Goal: Obtain resource: Obtain resource

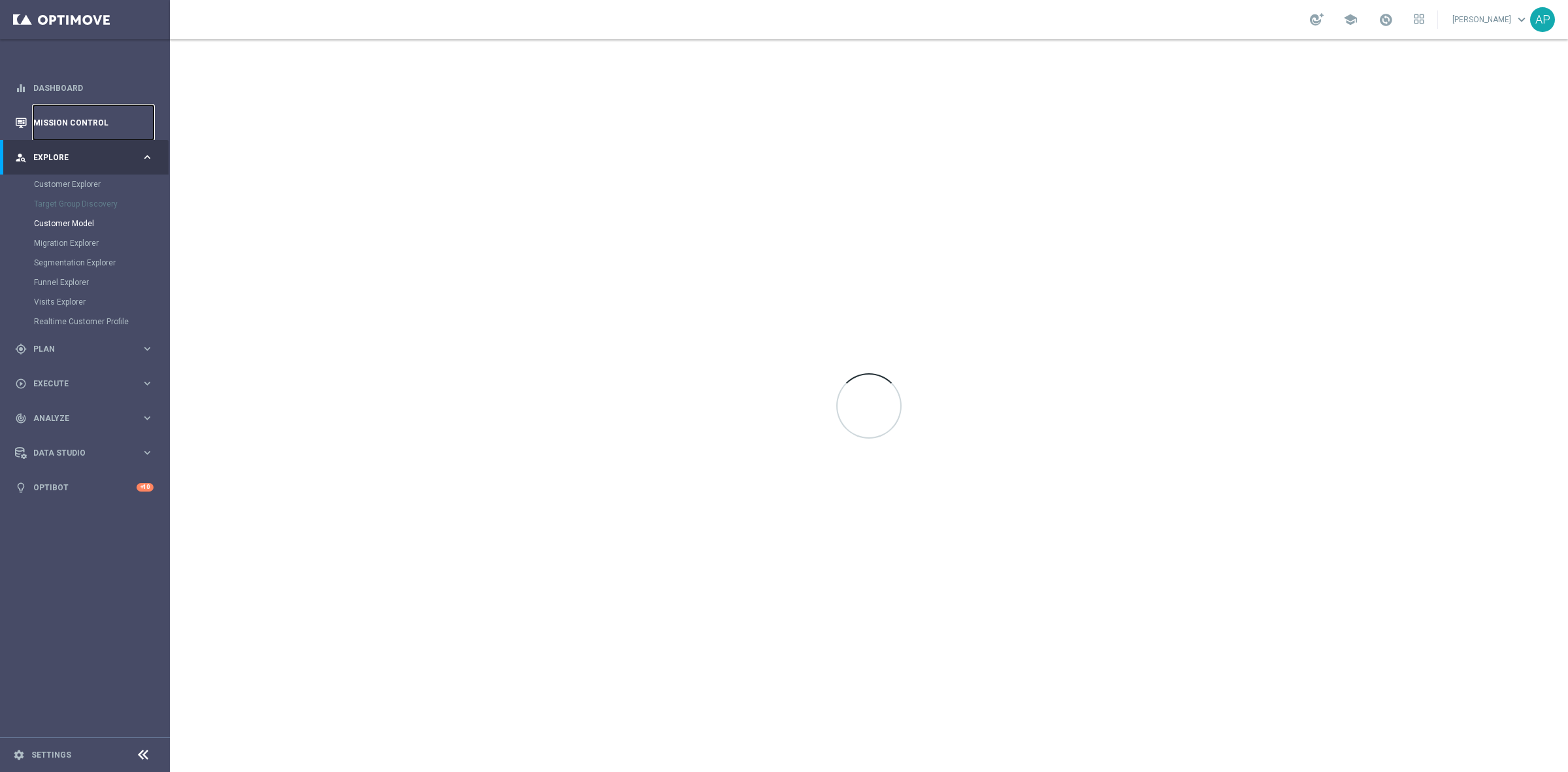
click at [82, 123] on link "Mission Control" at bounding box center [94, 122] width 120 height 34
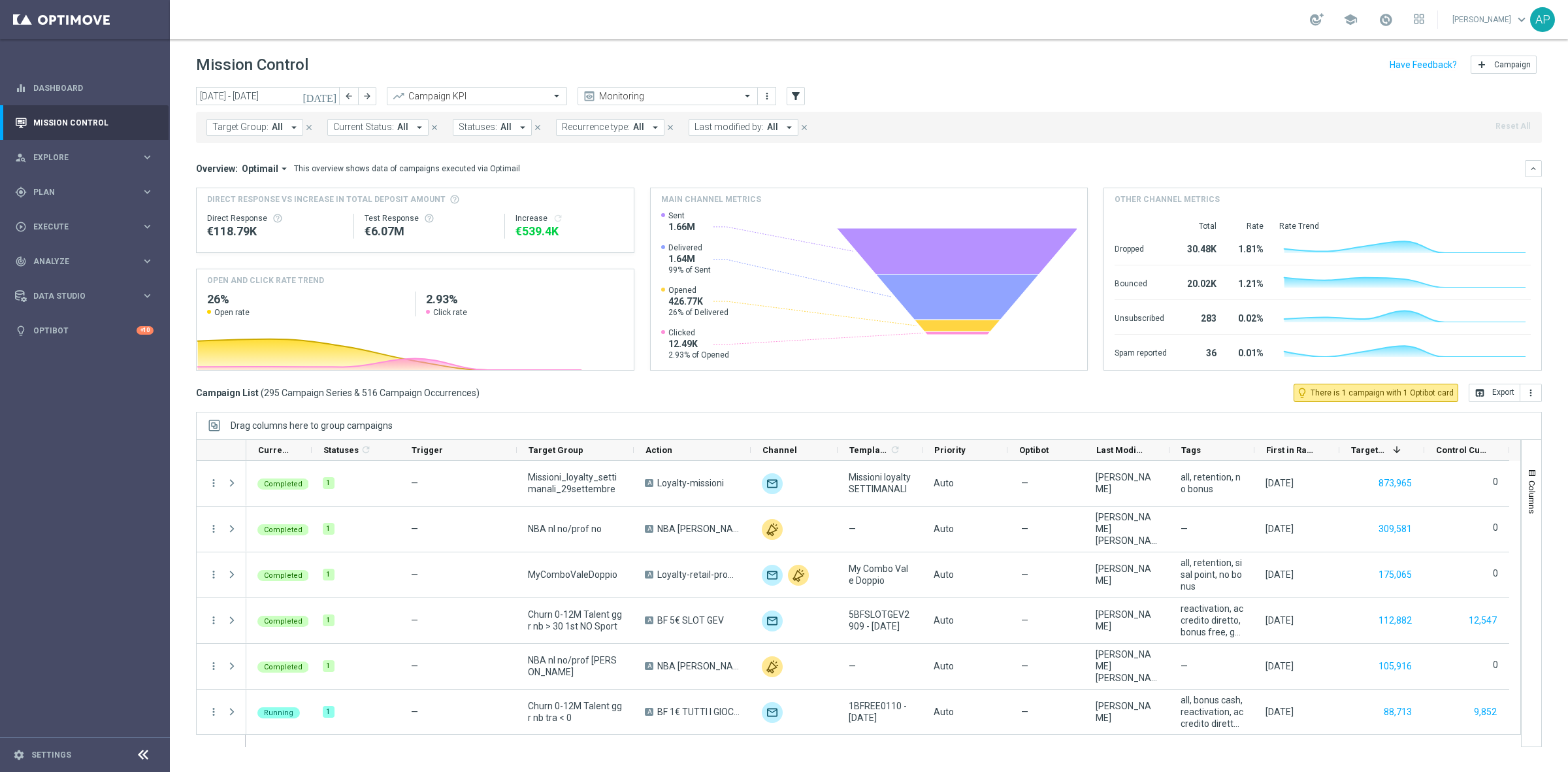
click at [328, 96] on icon "[DATE]" at bounding box center [320, 96] width 35 height 12
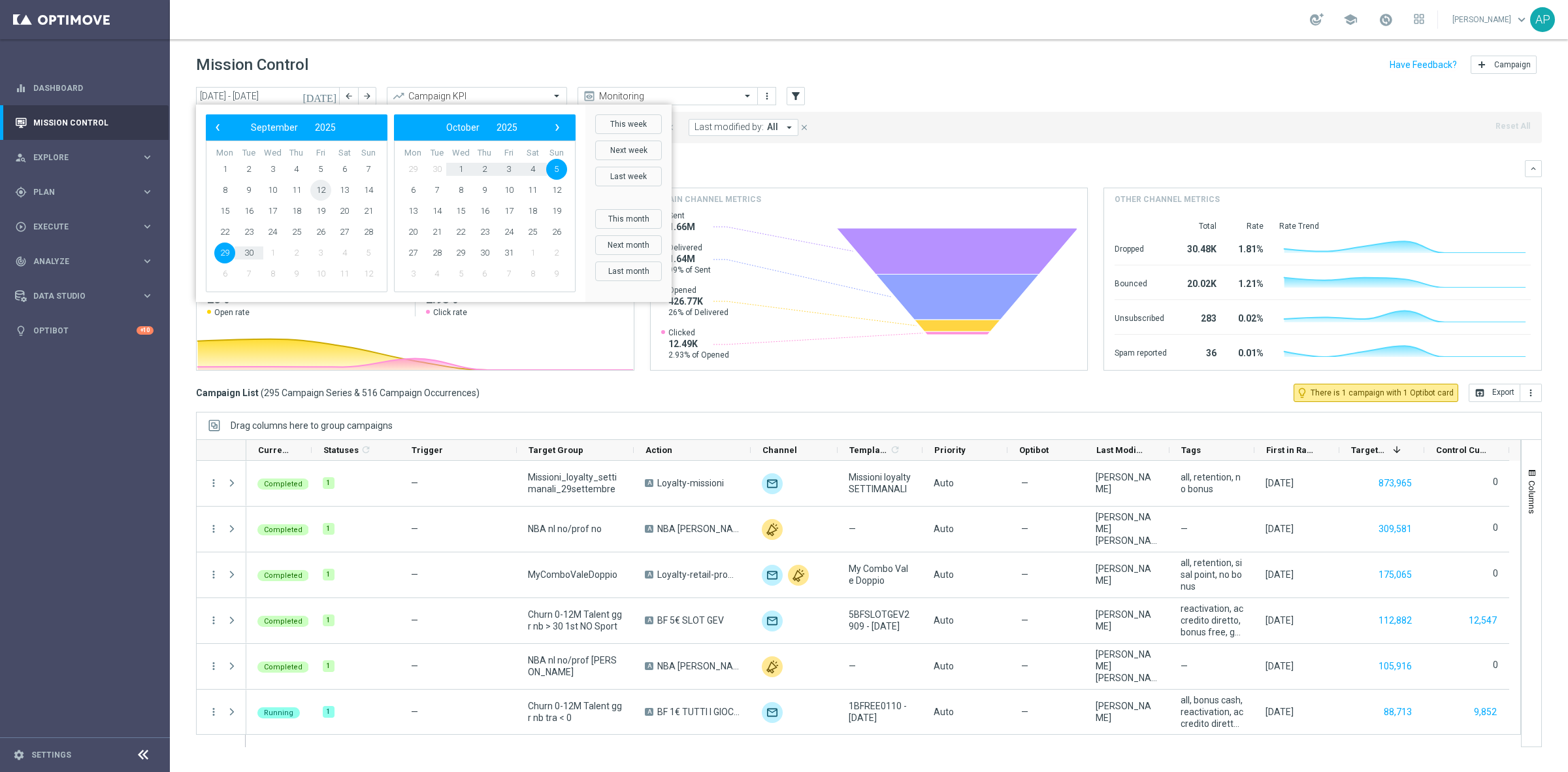
click at [324, 190] on span "12" at bounding box center [321, 190] width 21 height 21
type input "[DATE] - [DATE]"
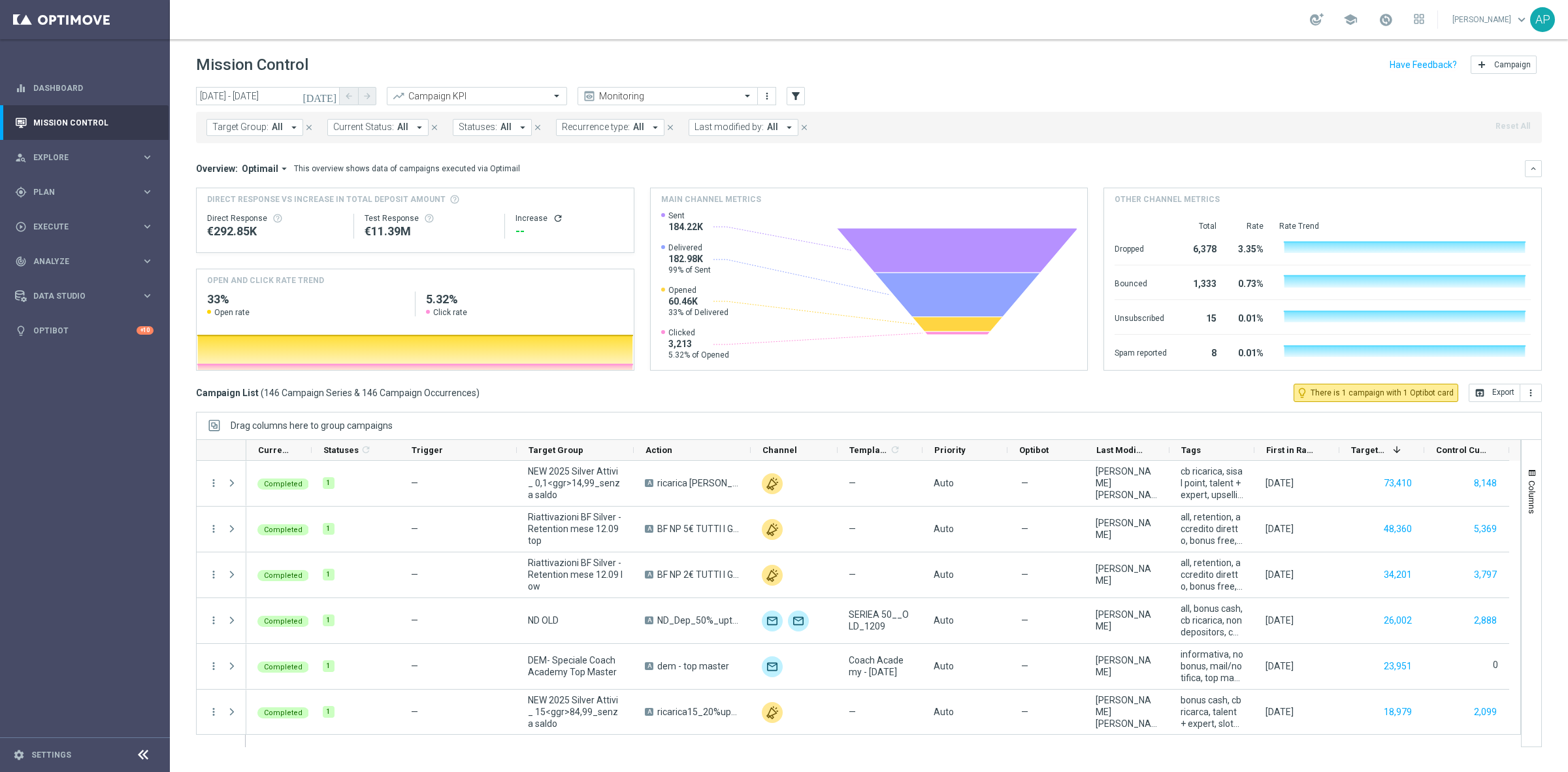
click at [714, 126] on span "Last modified by:" at bounding box center [729, 127] width 69 height 11
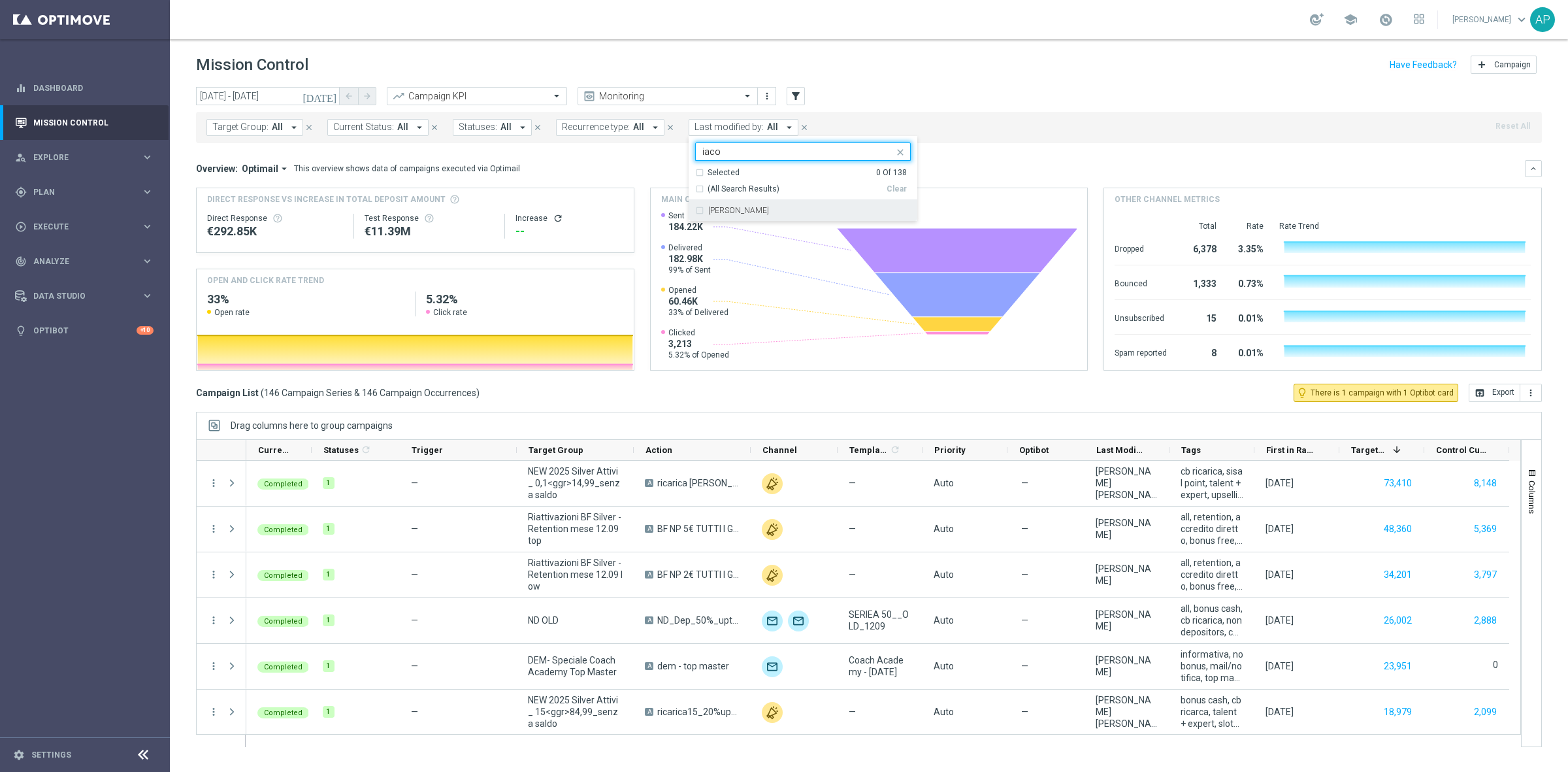
click at [785, 211] on div "[PERSON_NAME]" at bounding box center [809, 211] width 203 height 8
click at [754, 155] on input "iaco" at bounding box center [798, 152] width 191 height 11
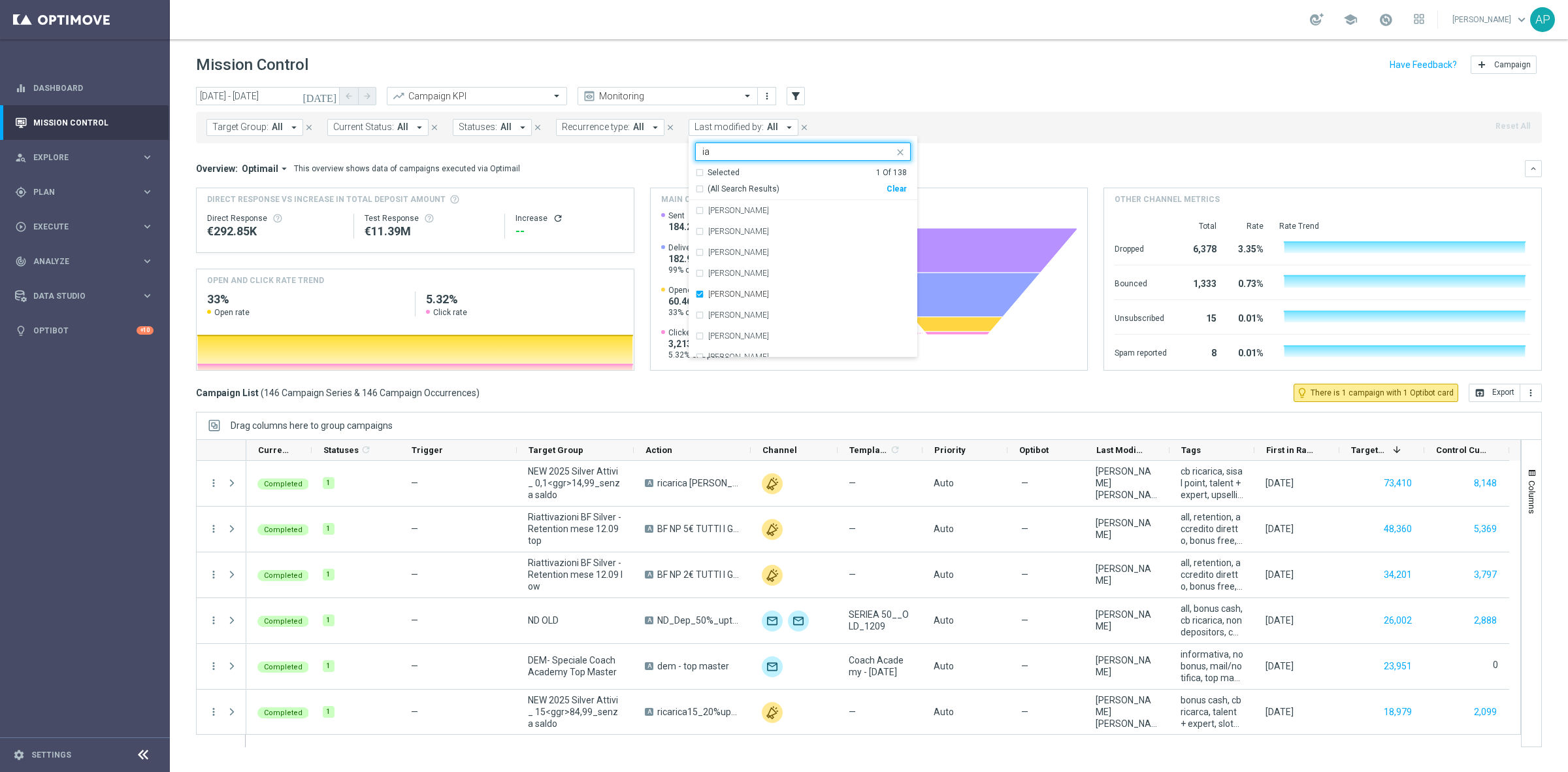
type input "i"
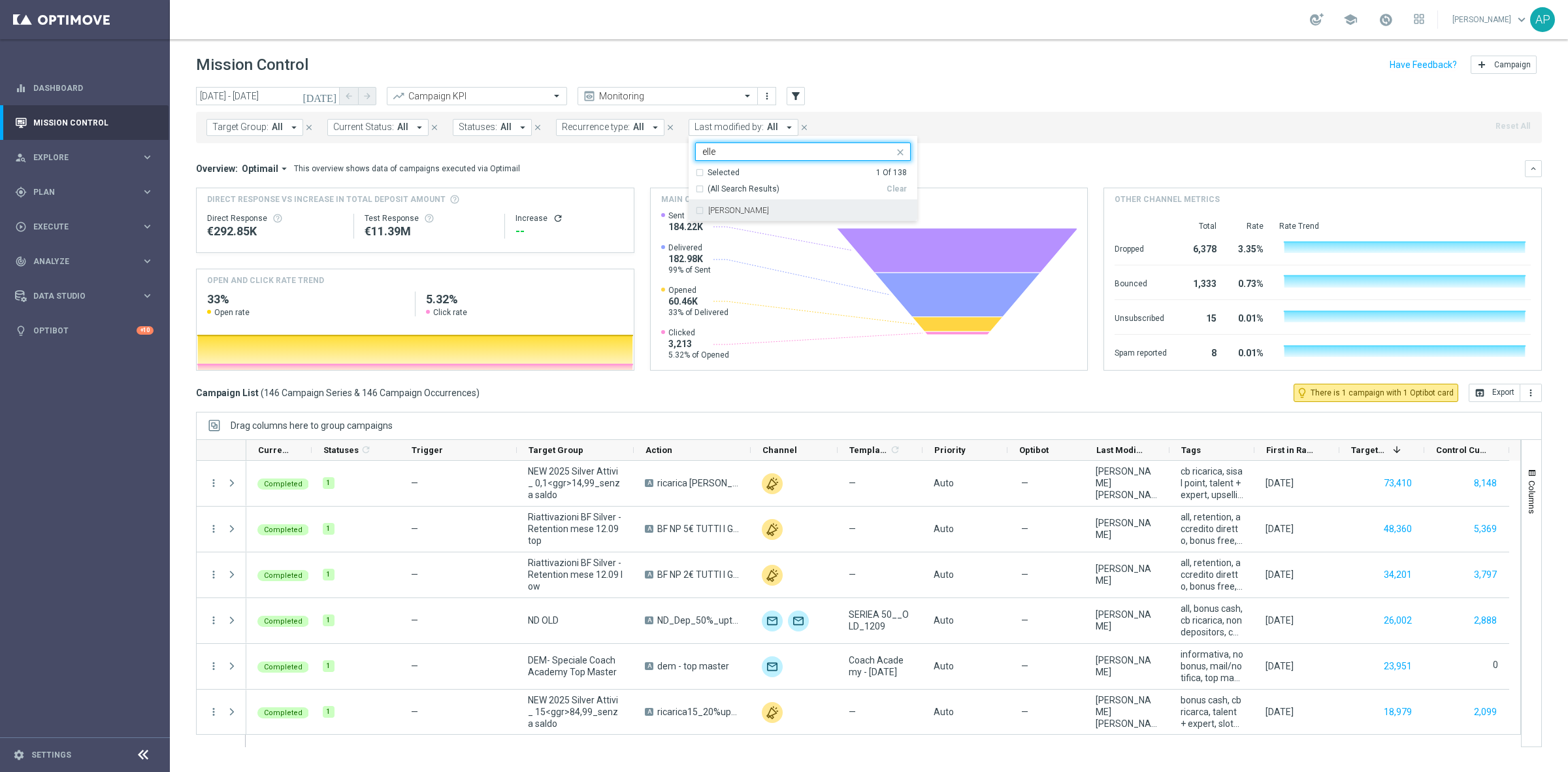
click at [738, 211] on label "[PERSON_NAME]" at bounding box center [738, 211] width 61 height 8
click at [730, 151] on input "elle" at bounding box center [798, 152] width 191 height 11
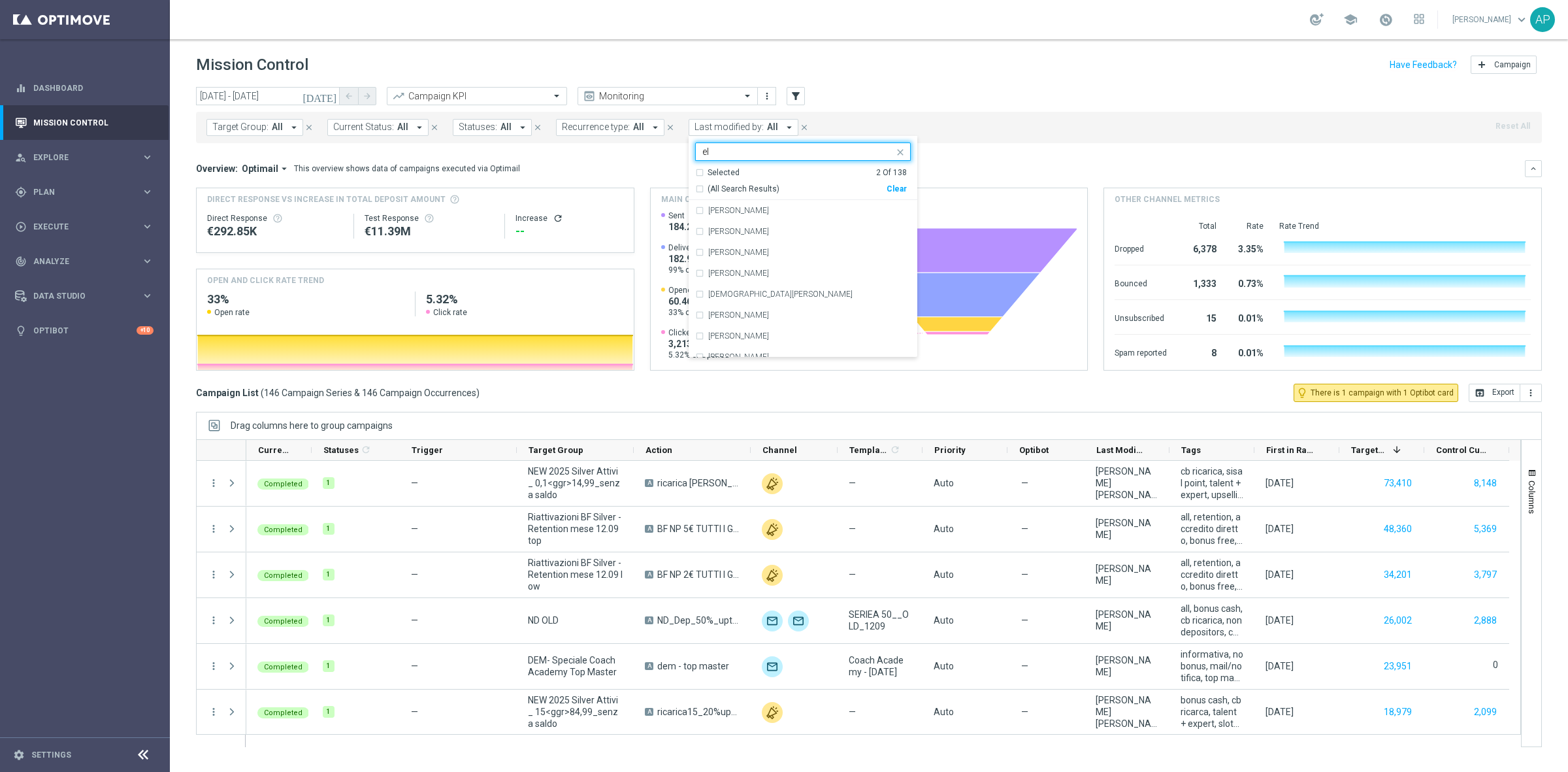
type input "e"
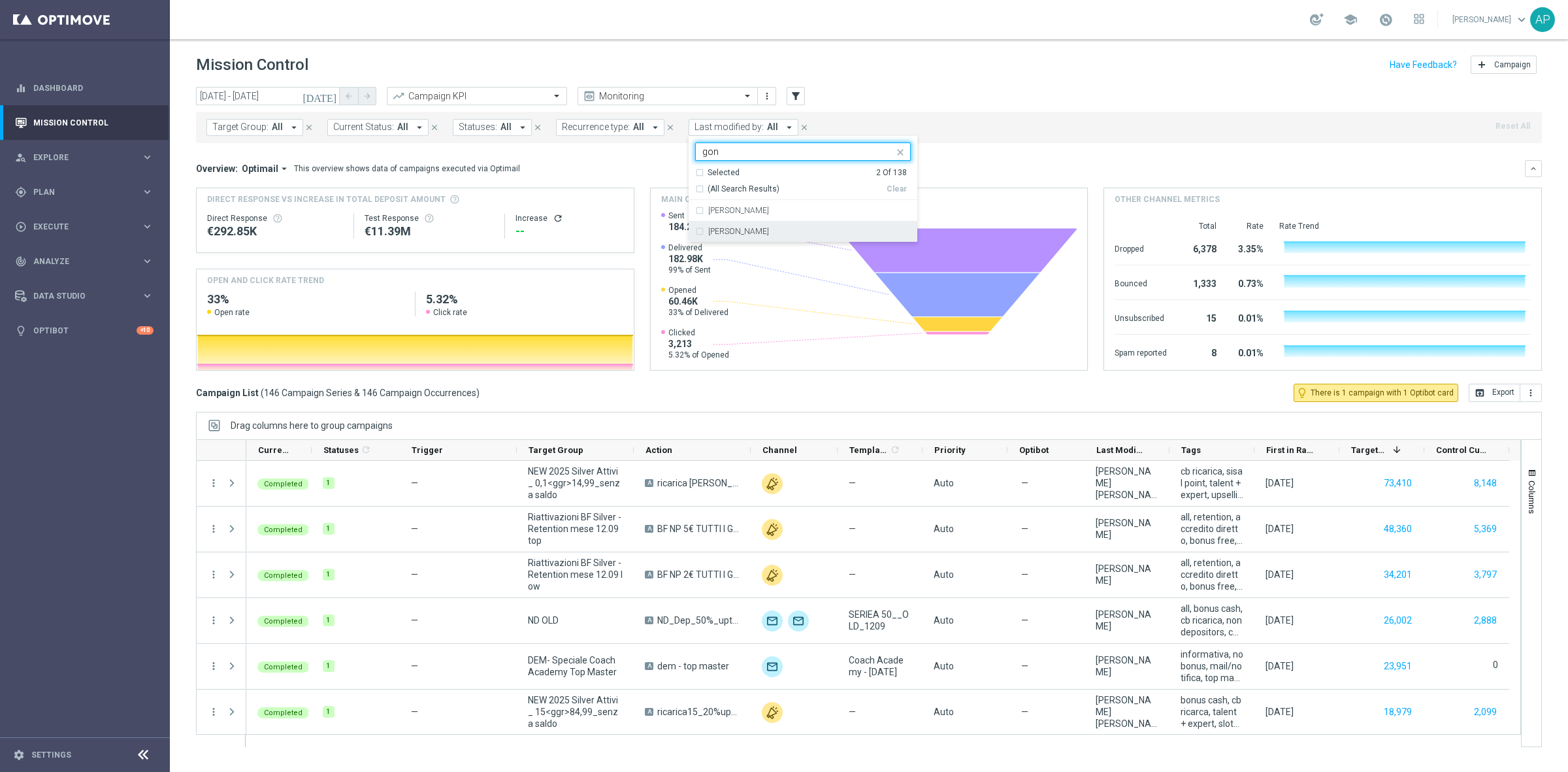
click at [740, 232] on label "[PERSON_NAME]" at bounding box center [738, 231] width 61 height 8
type input "gon"
click at [985, 165] on div "Overview: Optimail arrow_drop_down This overview shows data of campaigns execut…" at bounding box center [861, 168] width 1329 height 12
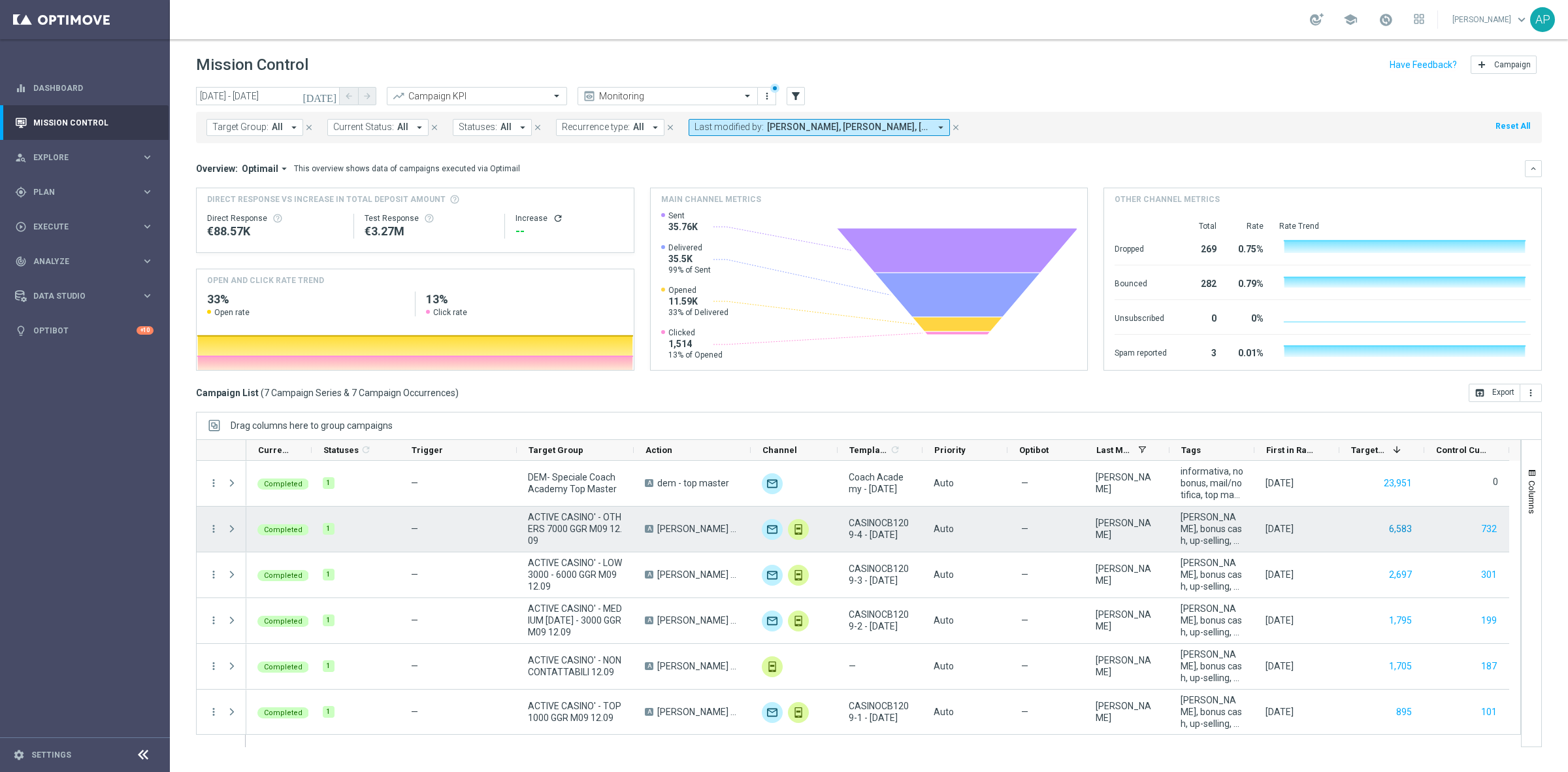
click at [1409, 530] on button "6,583" at bounding box center [1401, 529] width 26 height 16
click at [1490, 529] on button "732" at bounding box center [1489, 529] width 18 height 16
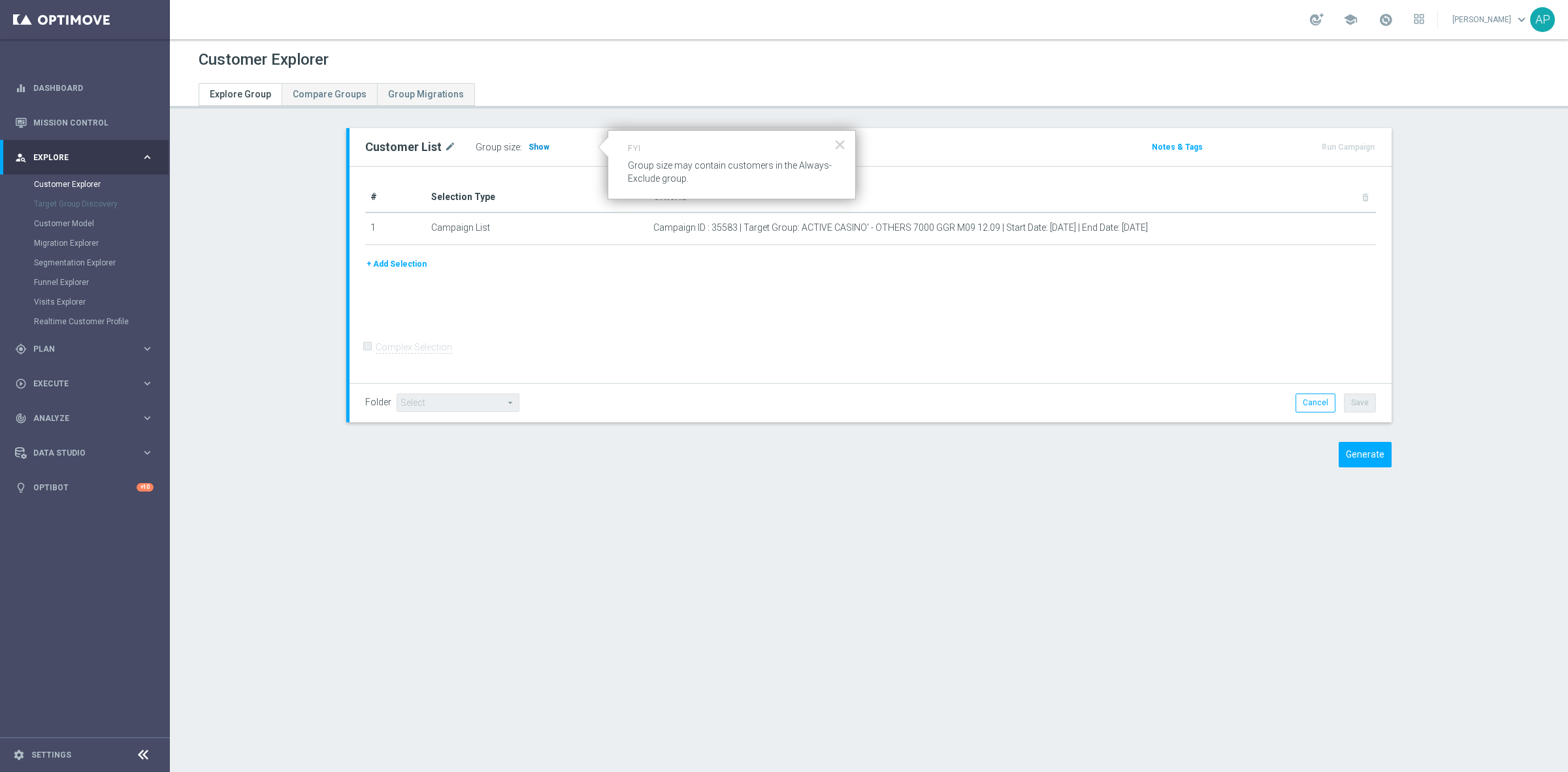
click at [529, 147] on span "Show" at bounding box center [539, 147] width 21 height 9
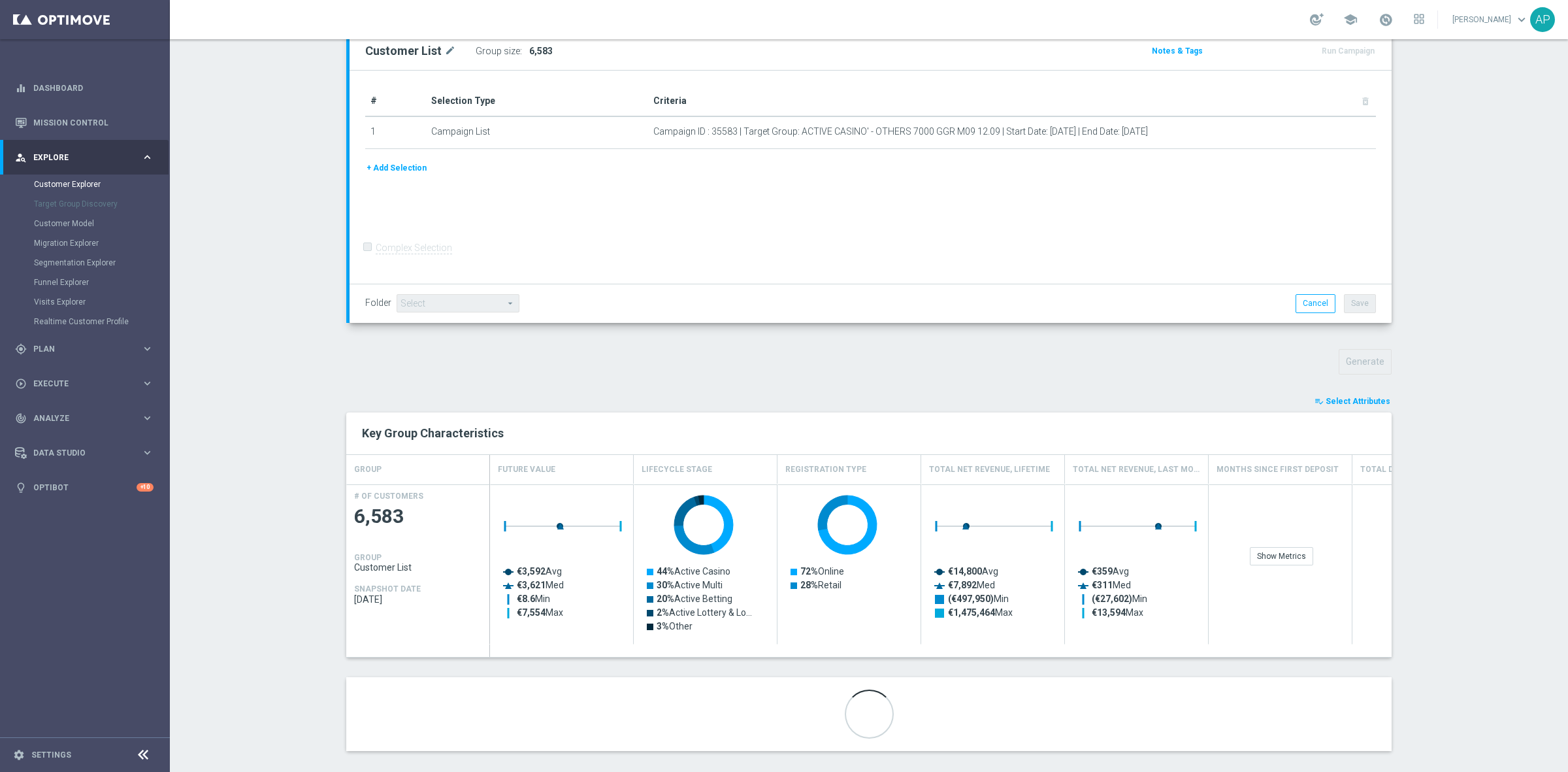
scroll to position [176, 0]
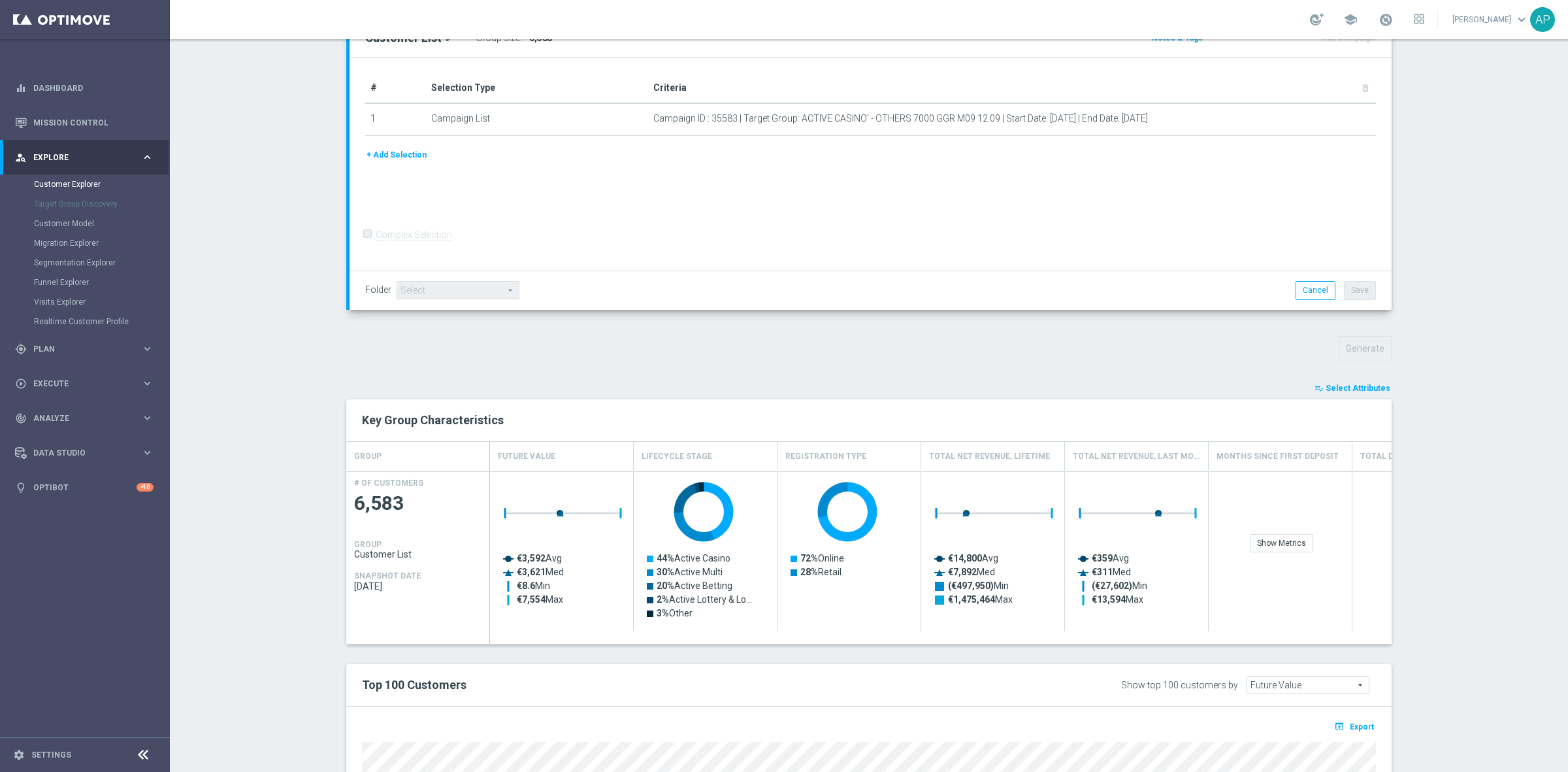
click at [1351, 387] on span "Select Attributes" at bounding box center [1357, 388] width 65 height 9
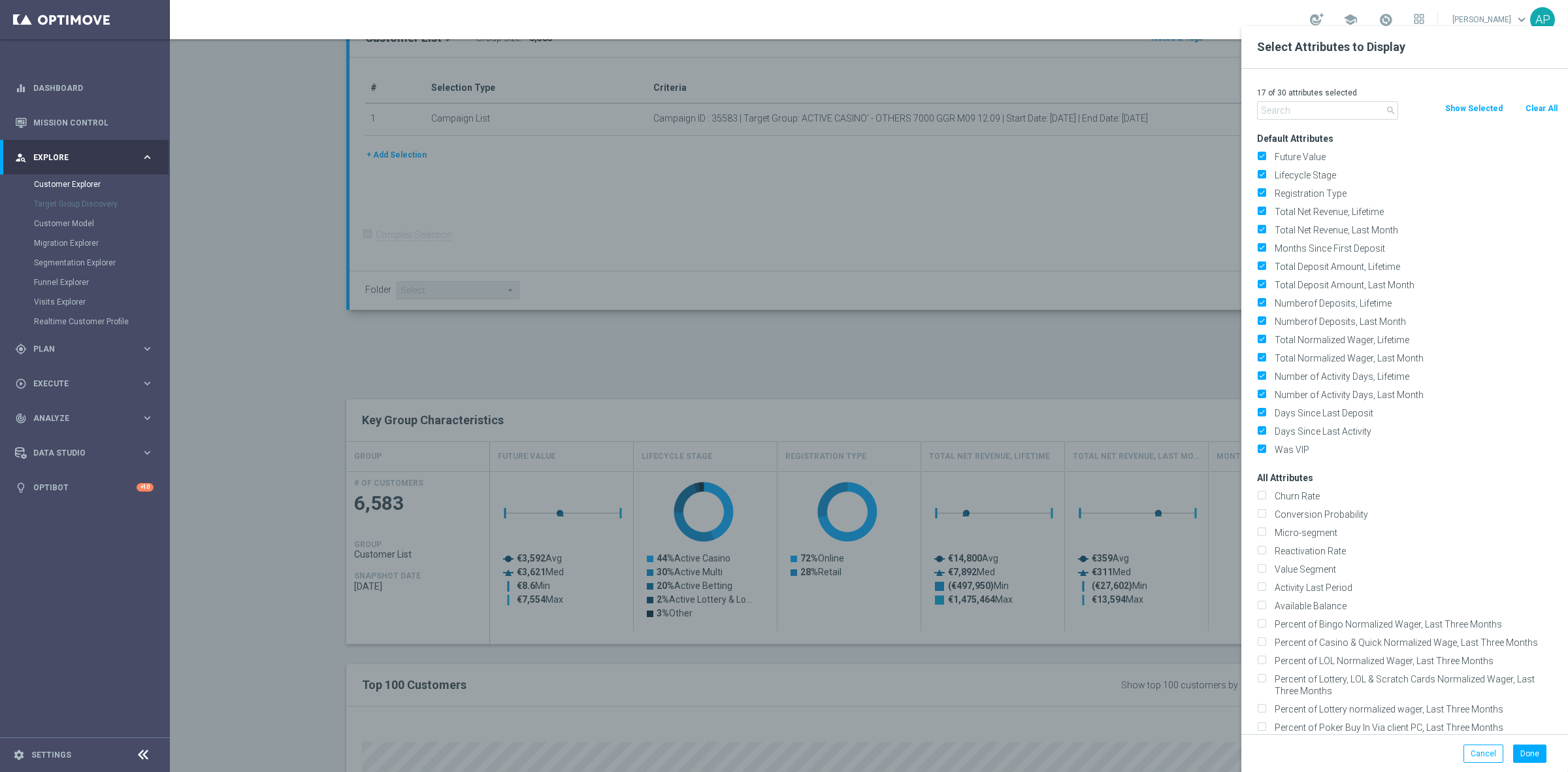
click at [1542, 105] on button "Clear All" at bounding box center [1542, 108] width 34 height 14
checkbox input "false"
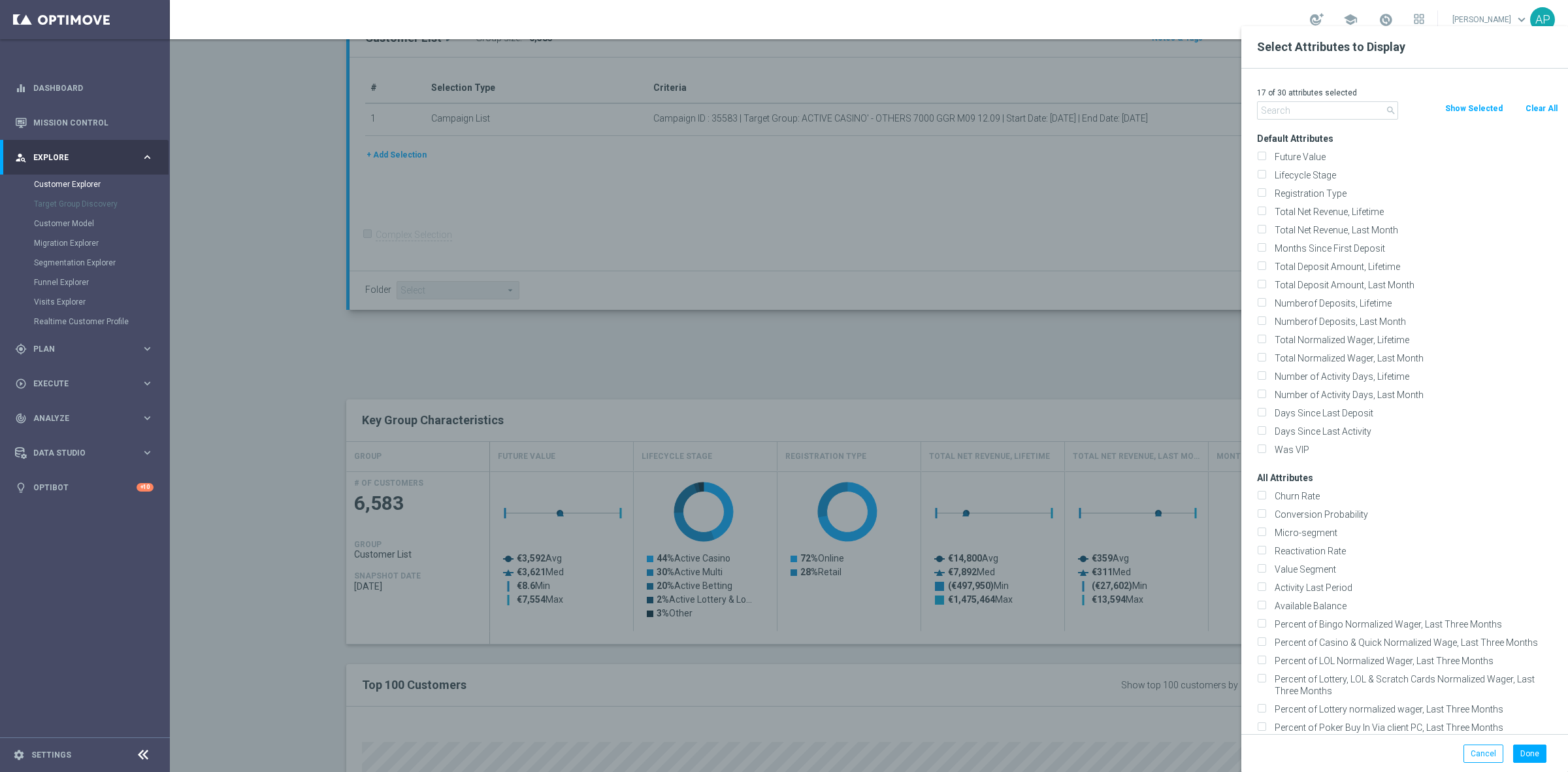
checkbox input "false"
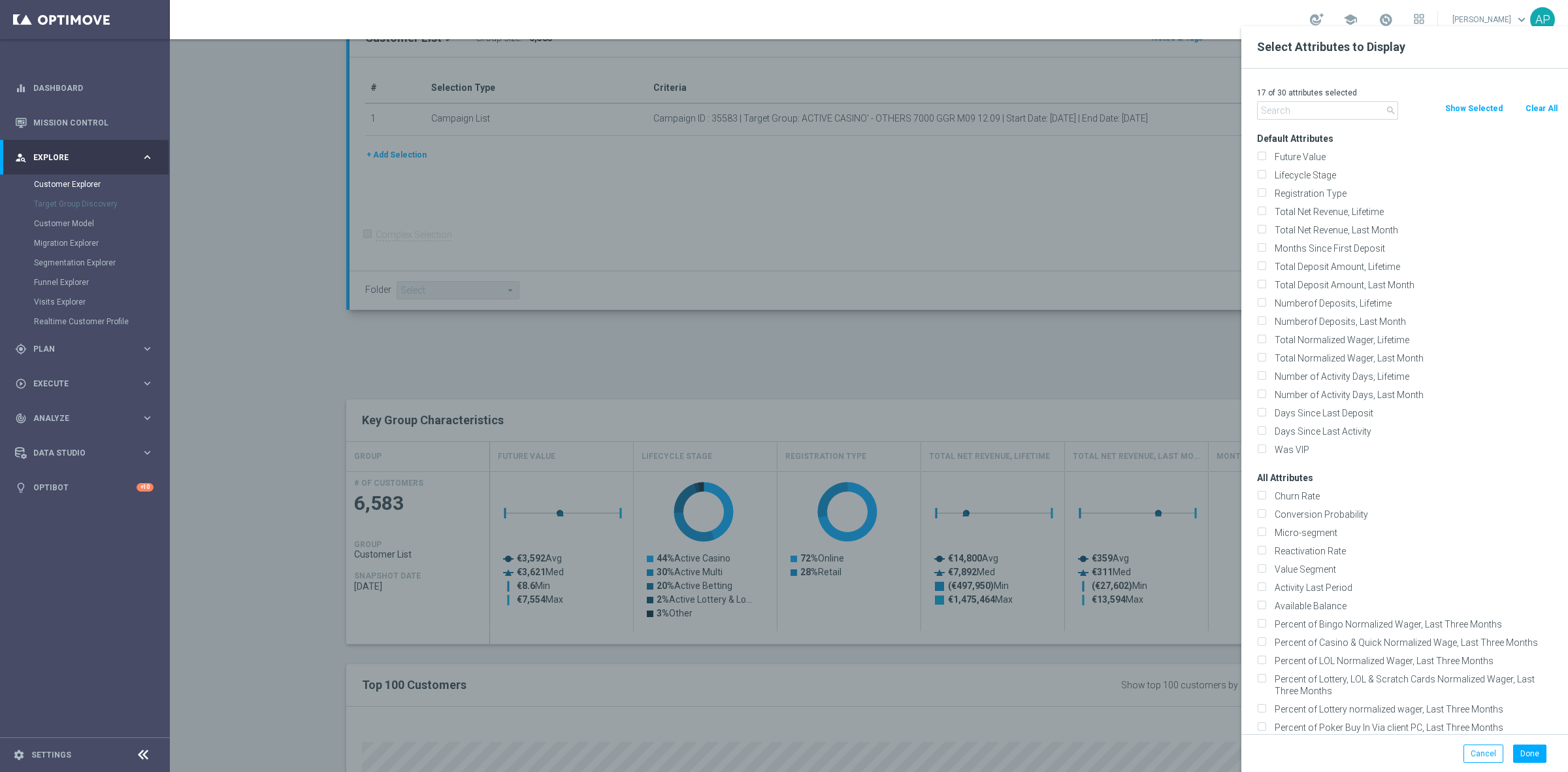
checkbox input "false"
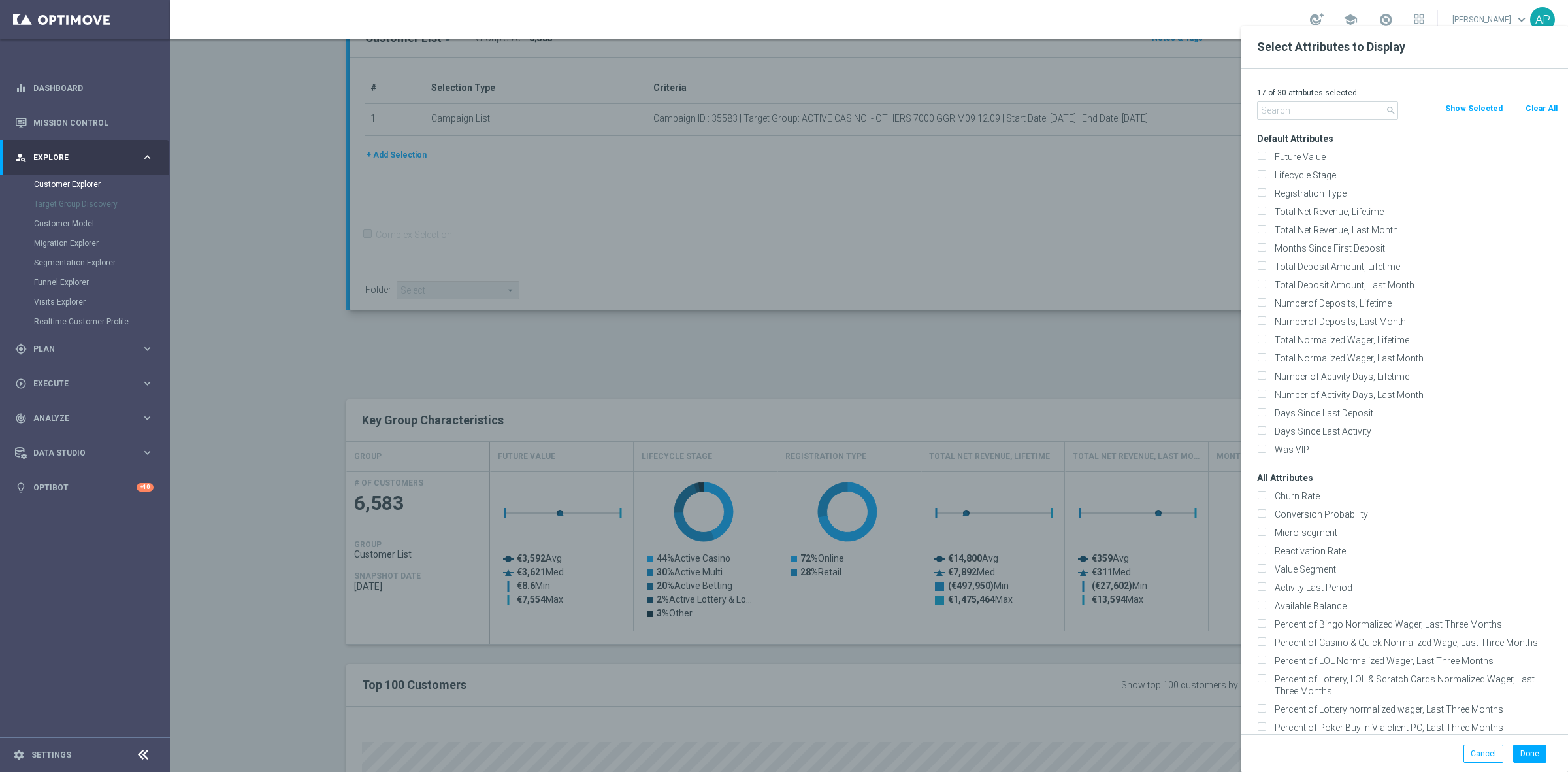
checkbox input "false"
click at [1320, 105] on input "text" at bounding box center [1328, 110] width 141 height 18
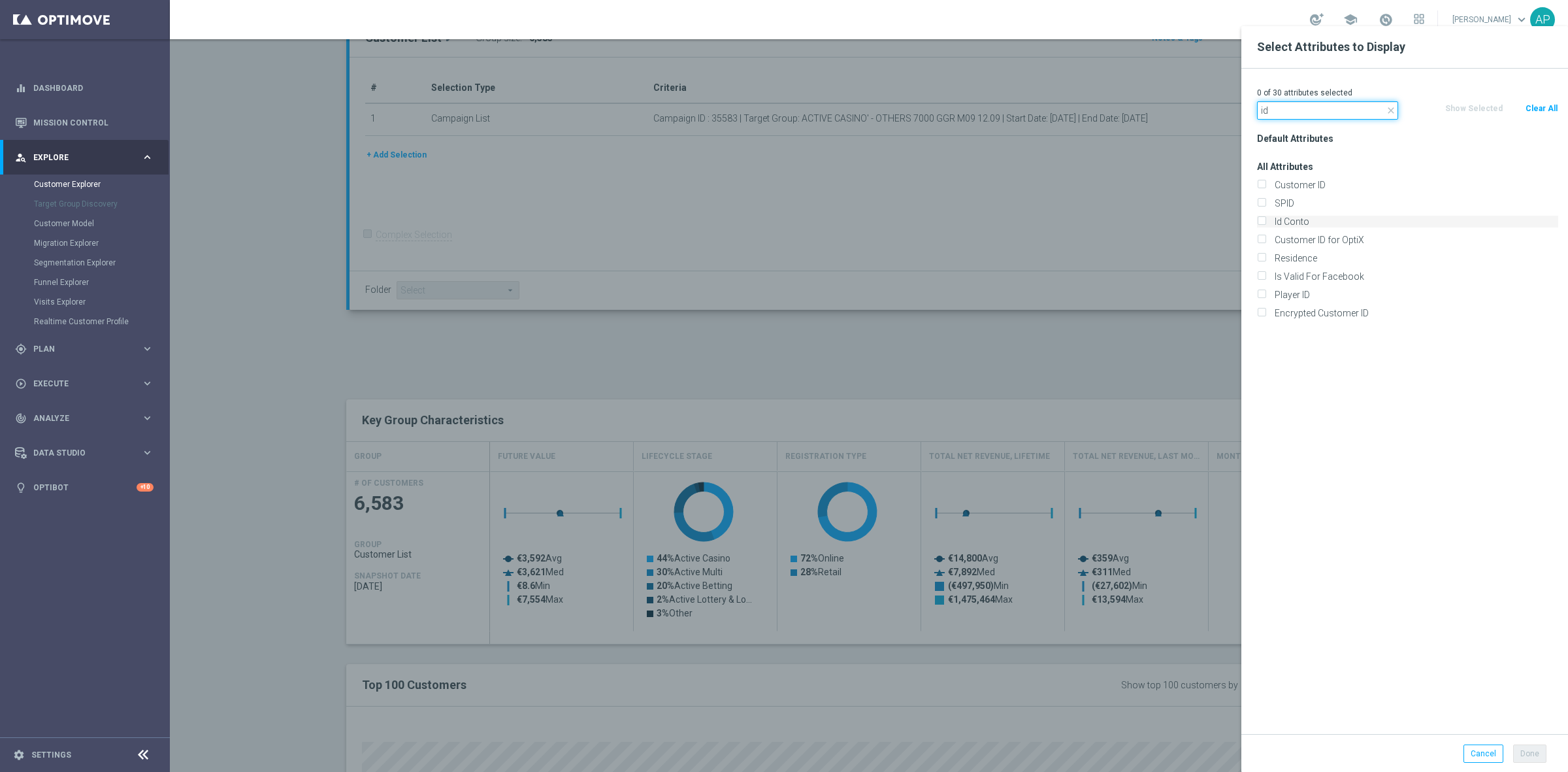
type input "id"
click at [1296, 220] on label "Id Conto" at bounding box center [1414, 221] width 288 height 12
click at [1265, 220] on input "Id Conto" at bounding box center [1261, 223] width 9 height 9
checkbox input "true"
click at [1523, 752] on button "Done" at bounding box center [1530, 753] width 34 height 18
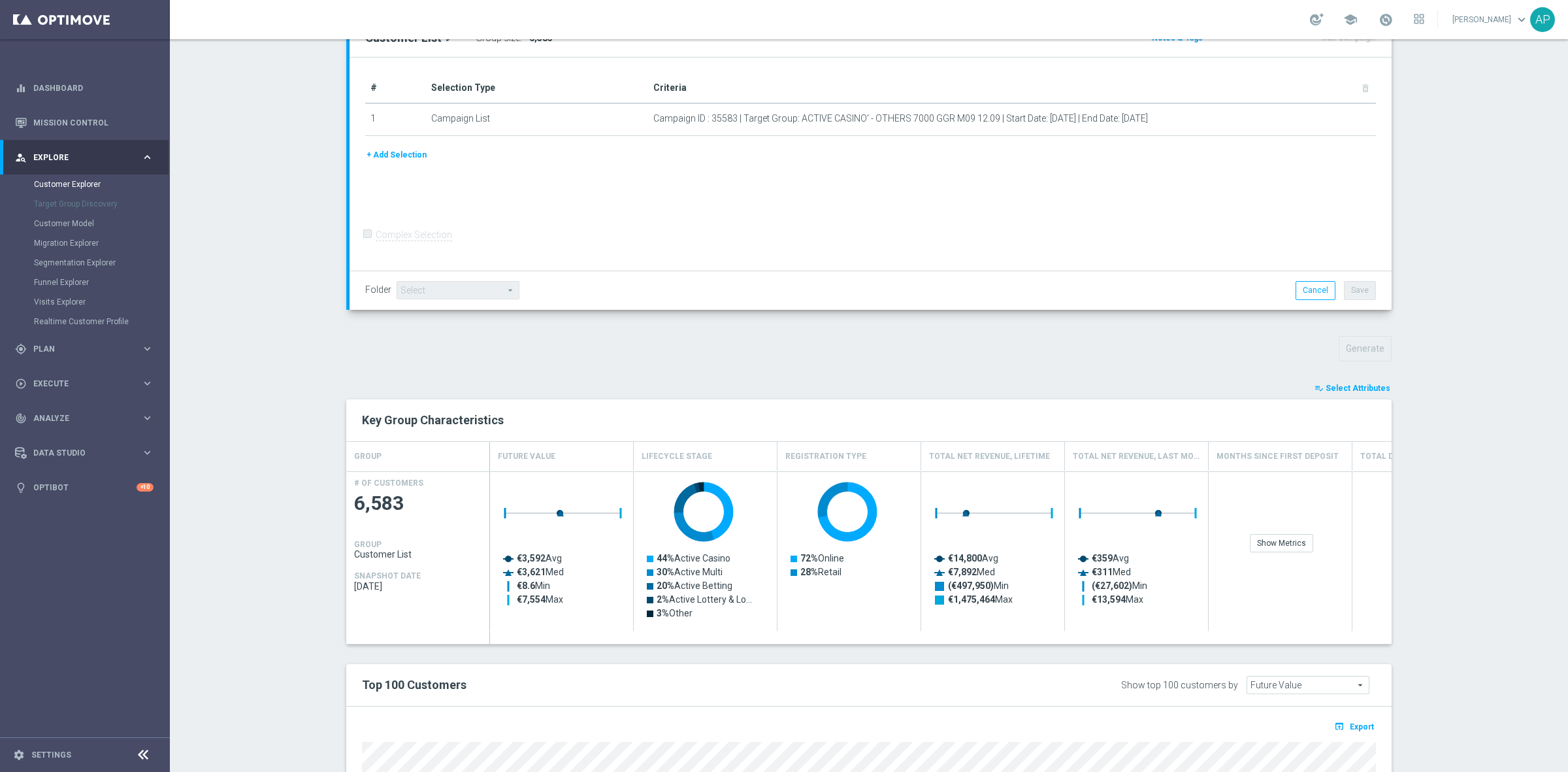
type input "Search"
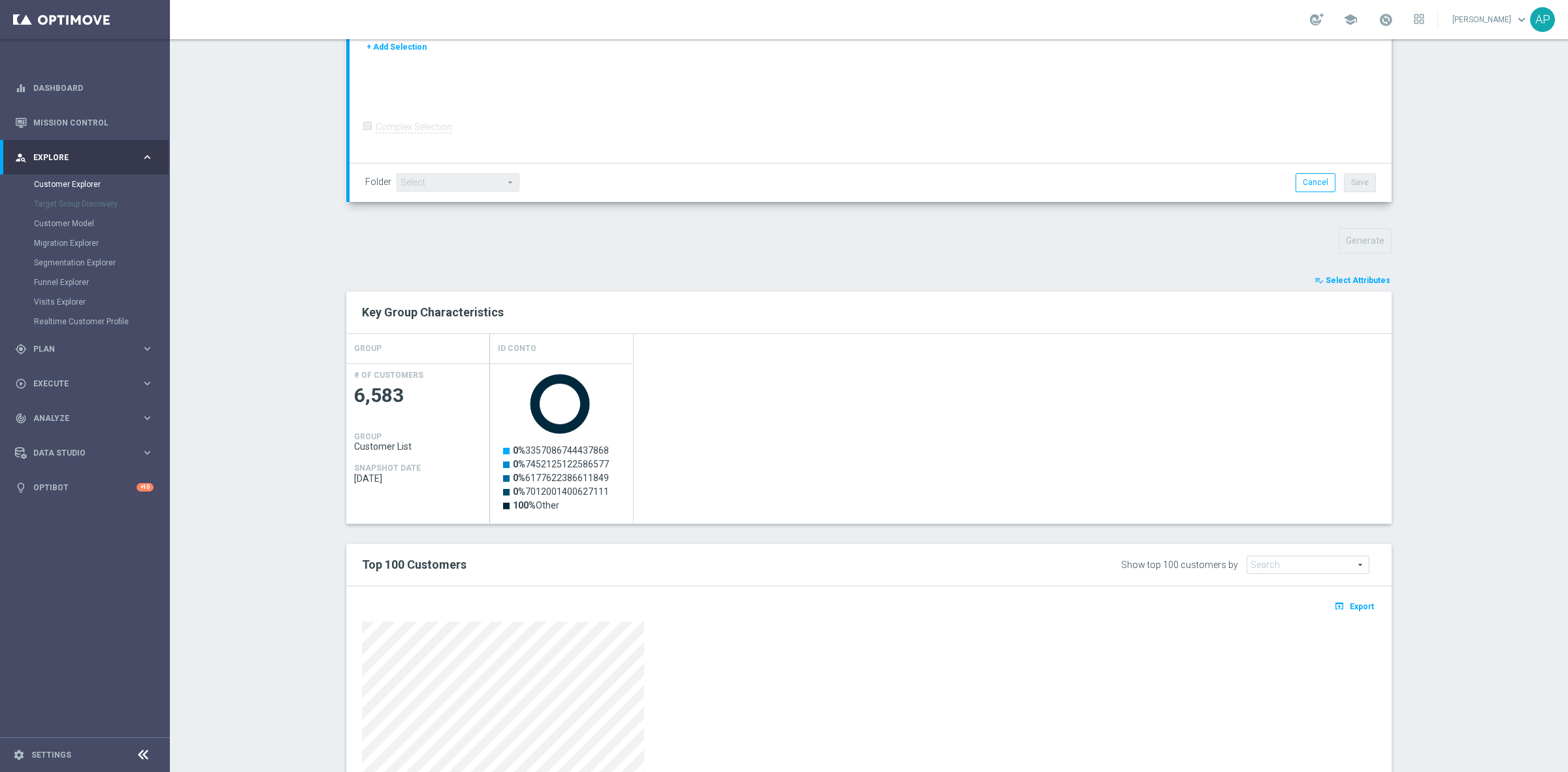
scroll to position [452, 0]
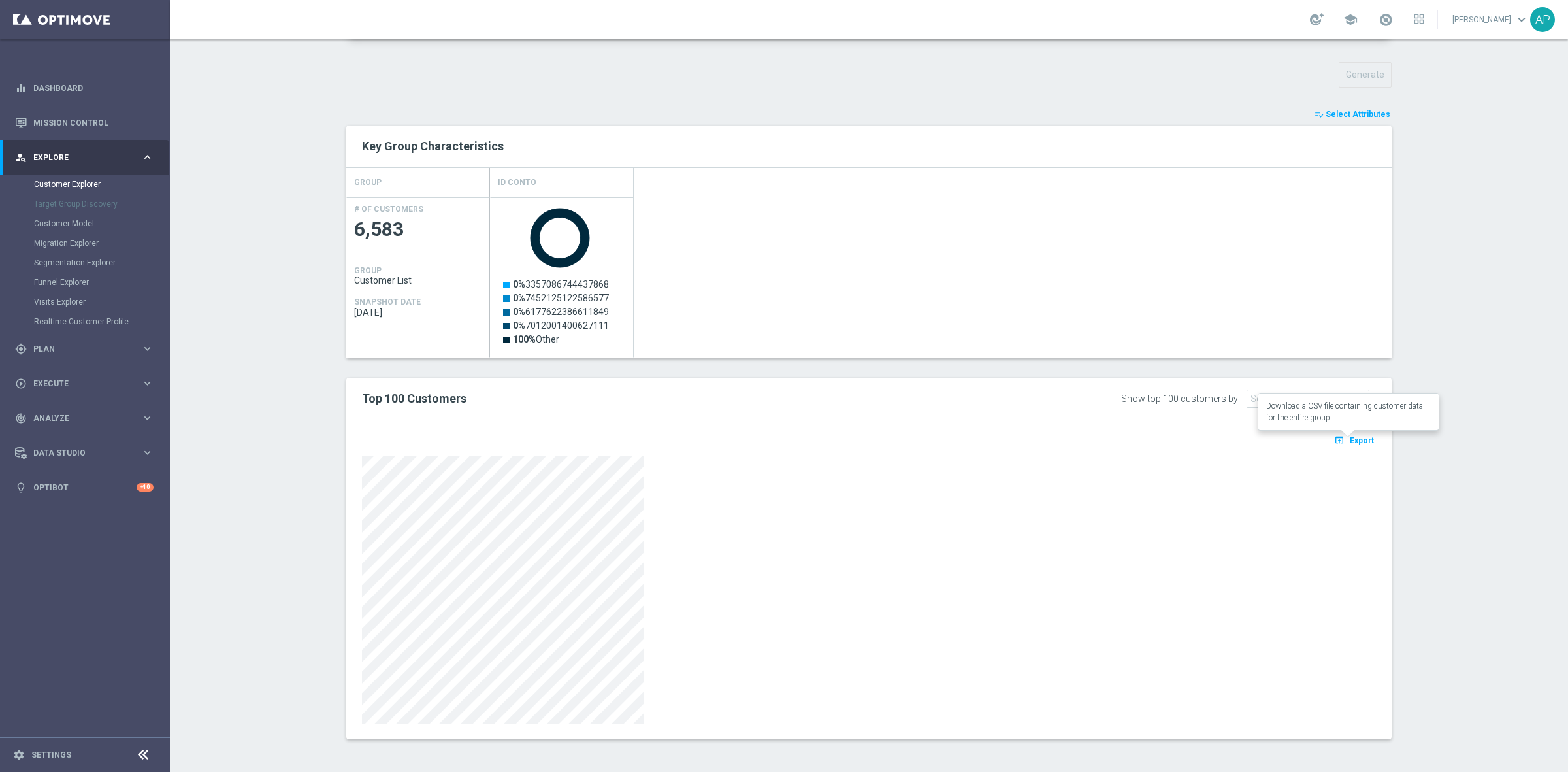
click at [1357, 440] on span "Export" at bounding box center [1362, 440] width 24 height 9
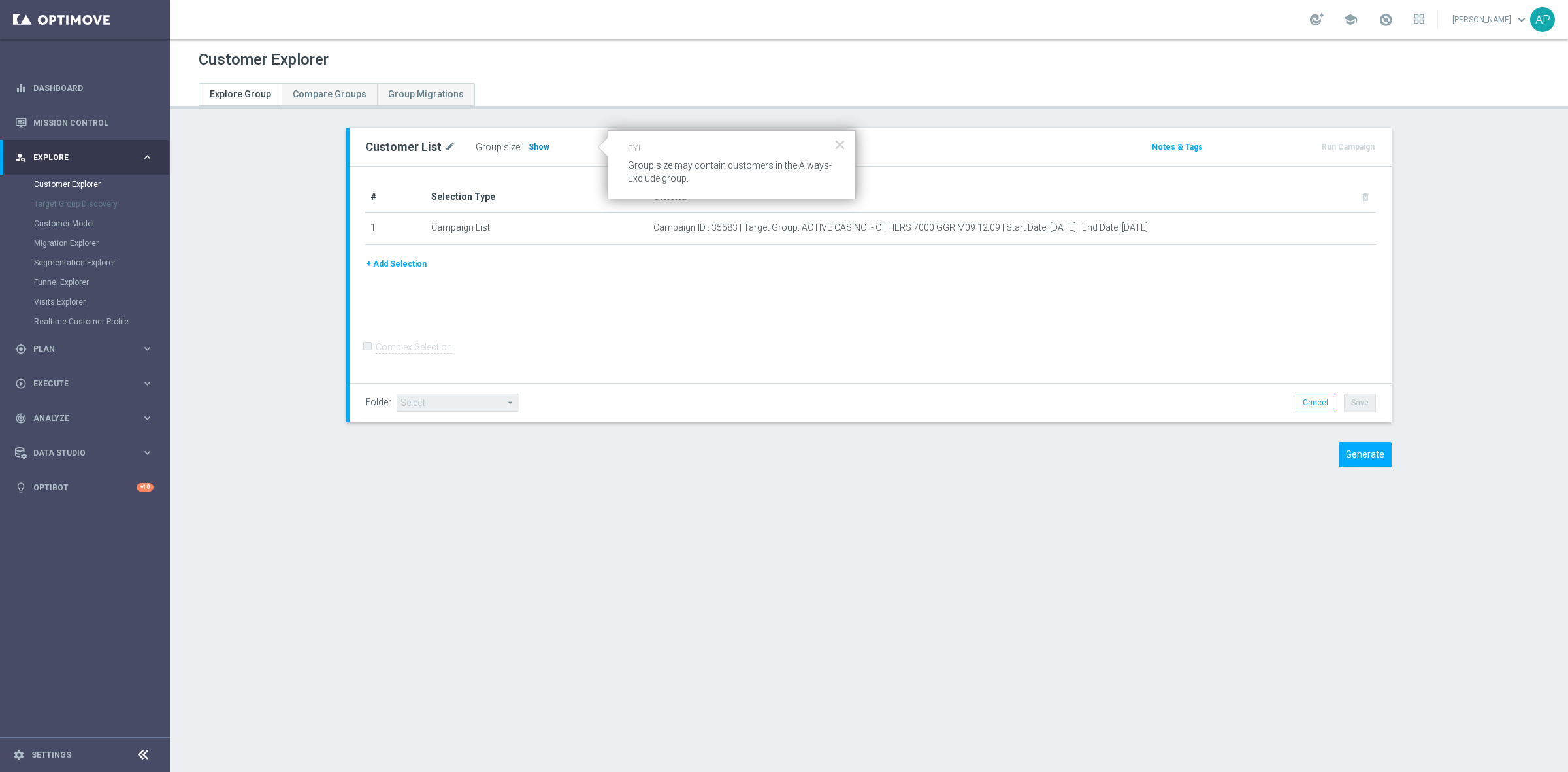
click at [529, 145] on span "Show" at bounding box center [539, 147] width 21 height 9
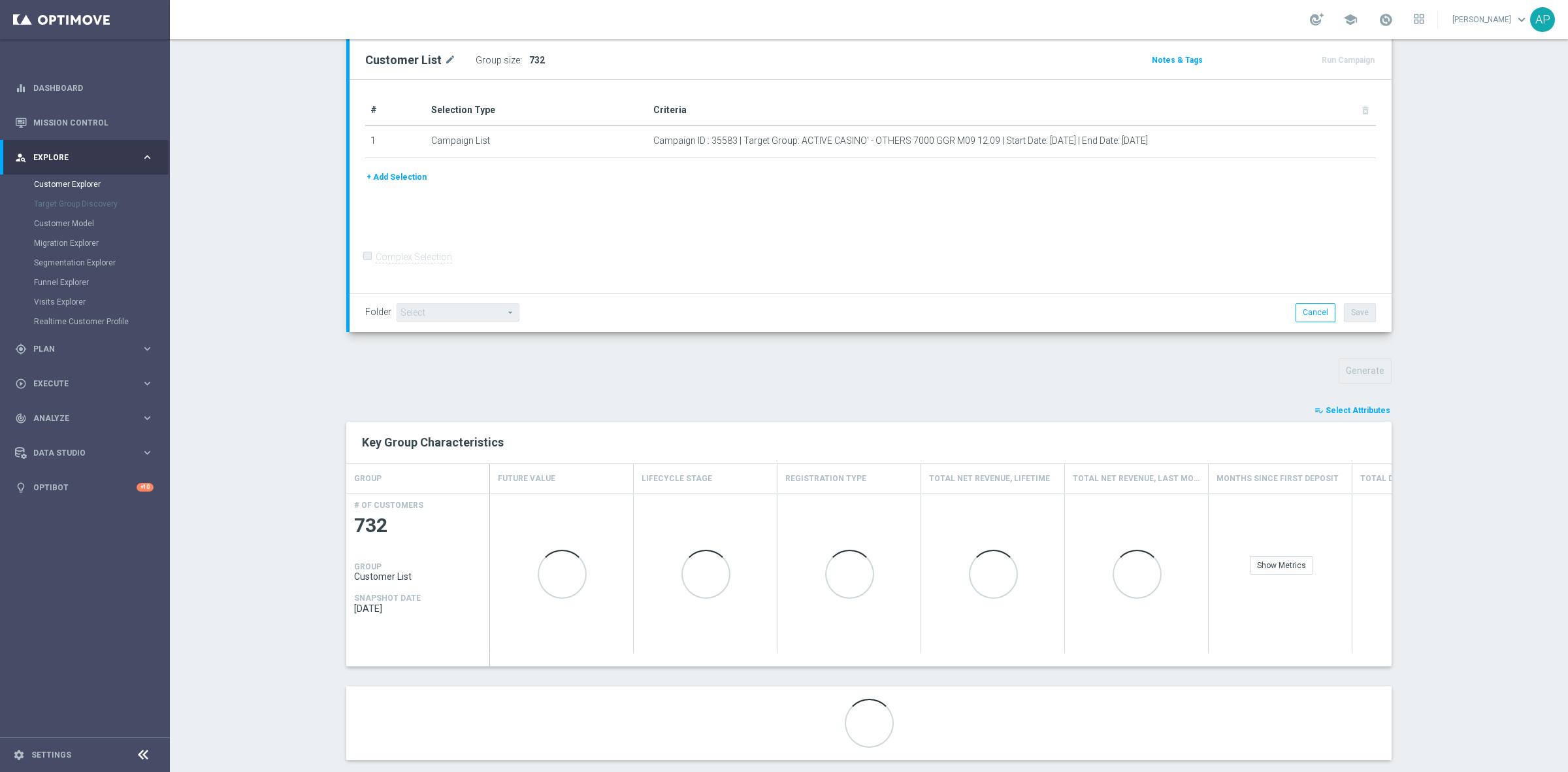
scroll to position [176, 0]
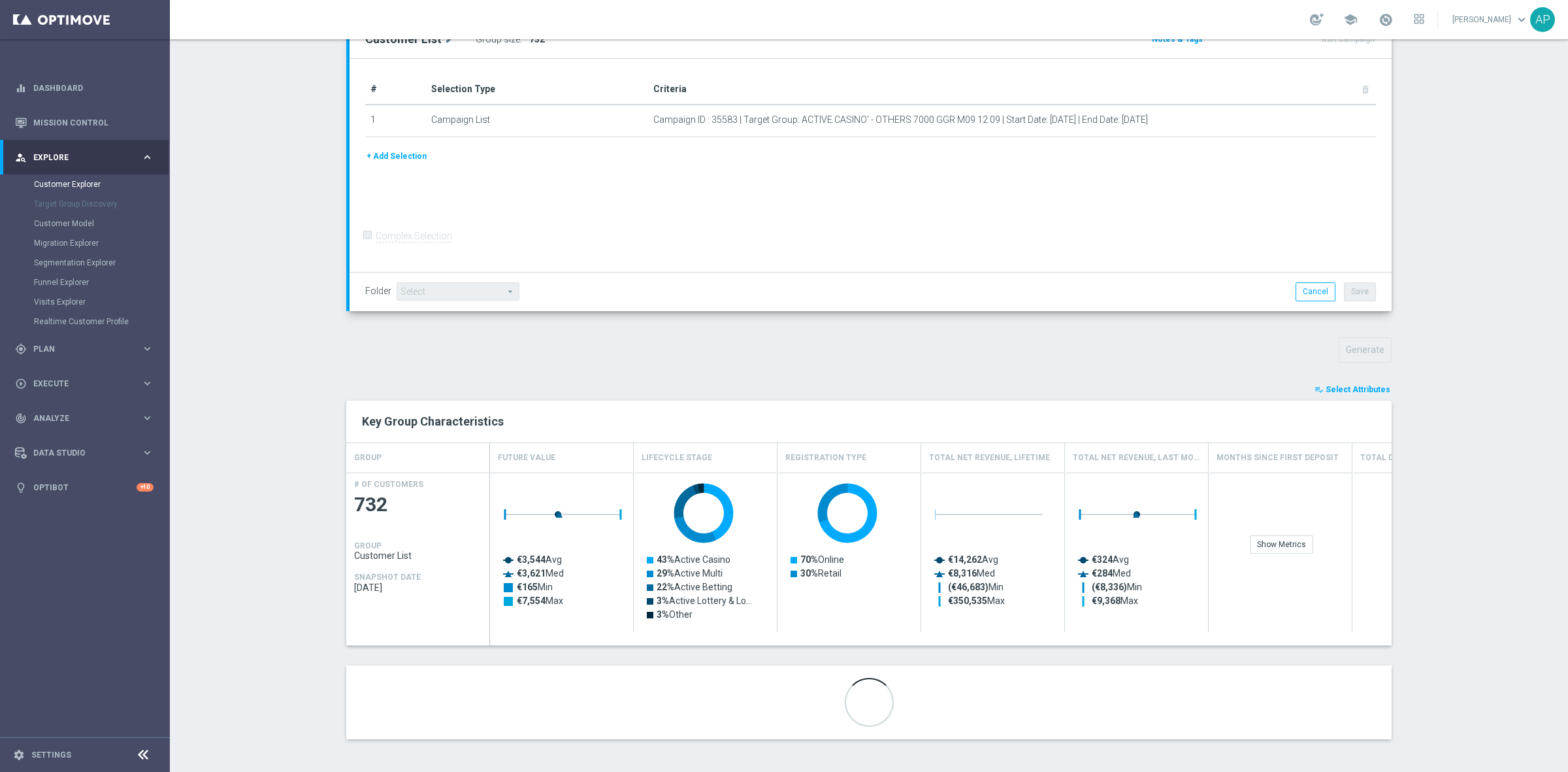
click at [1353, 390] on span "Select Attributes" at bounding box center [1357, 389] width 65 height 9
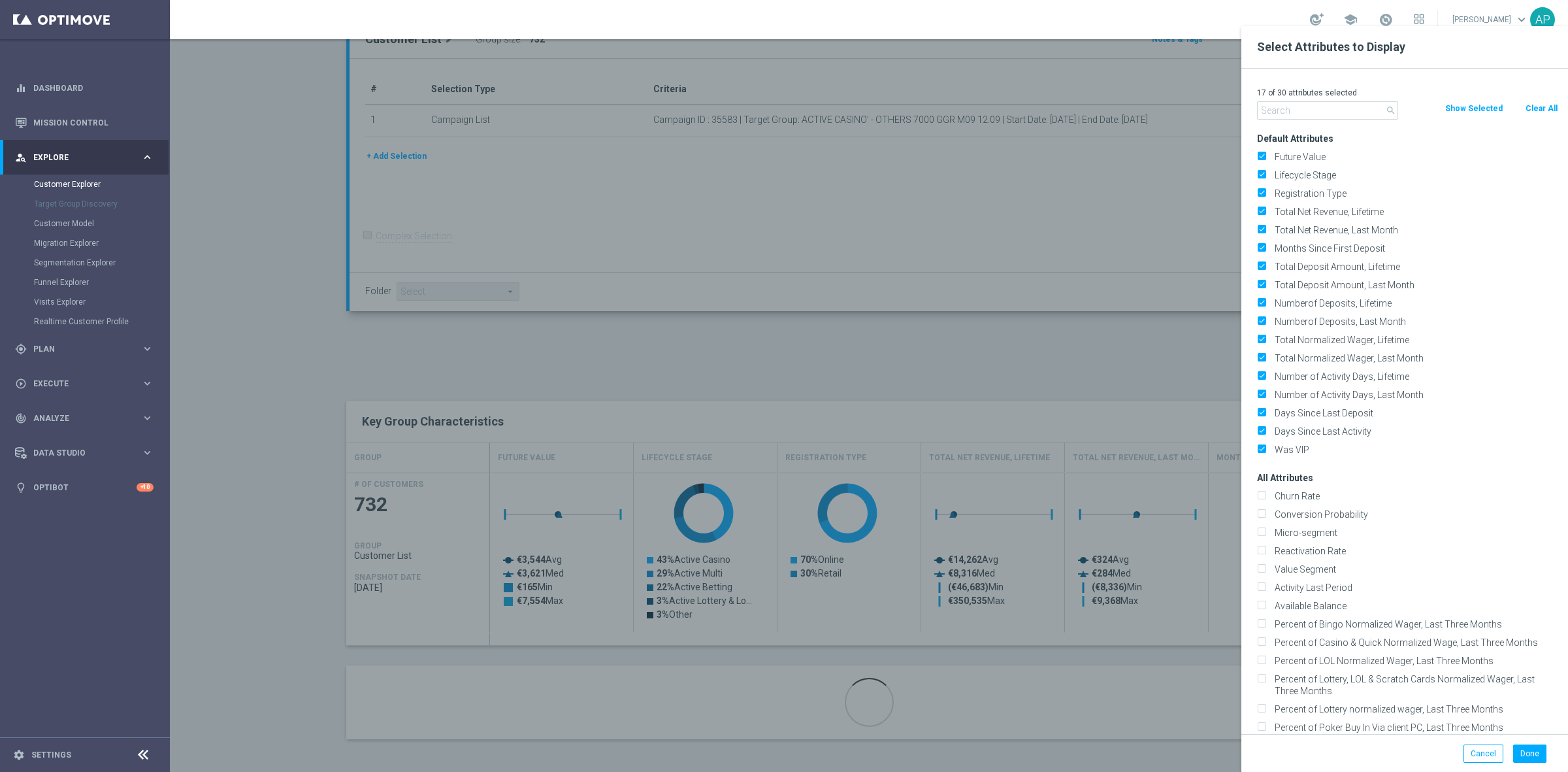
click at [1541, 110] on button "Clear All" at bounding box center [1542, 108] width 34 height 14
checkbox input "false"
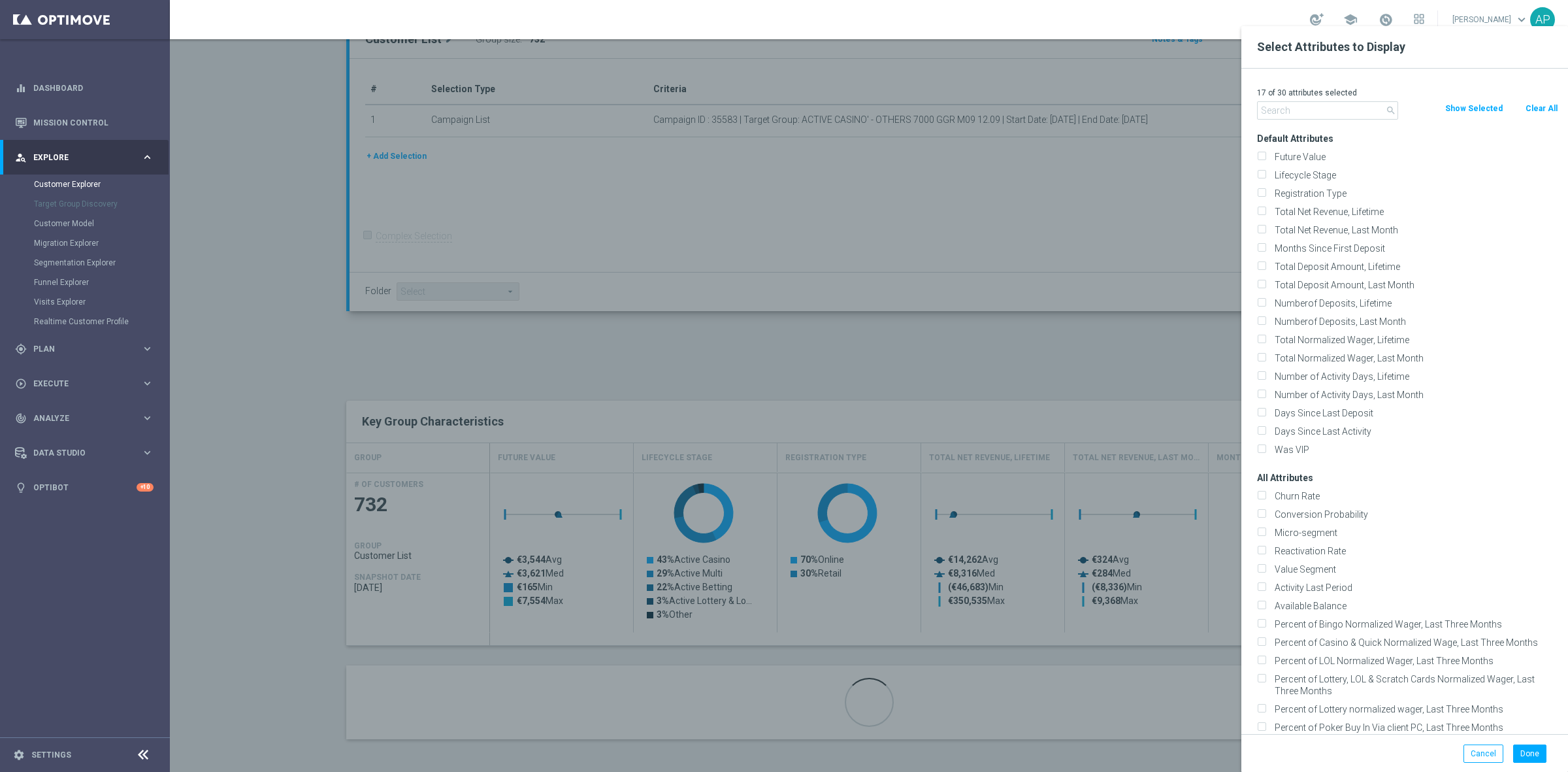
checkbox input "false"
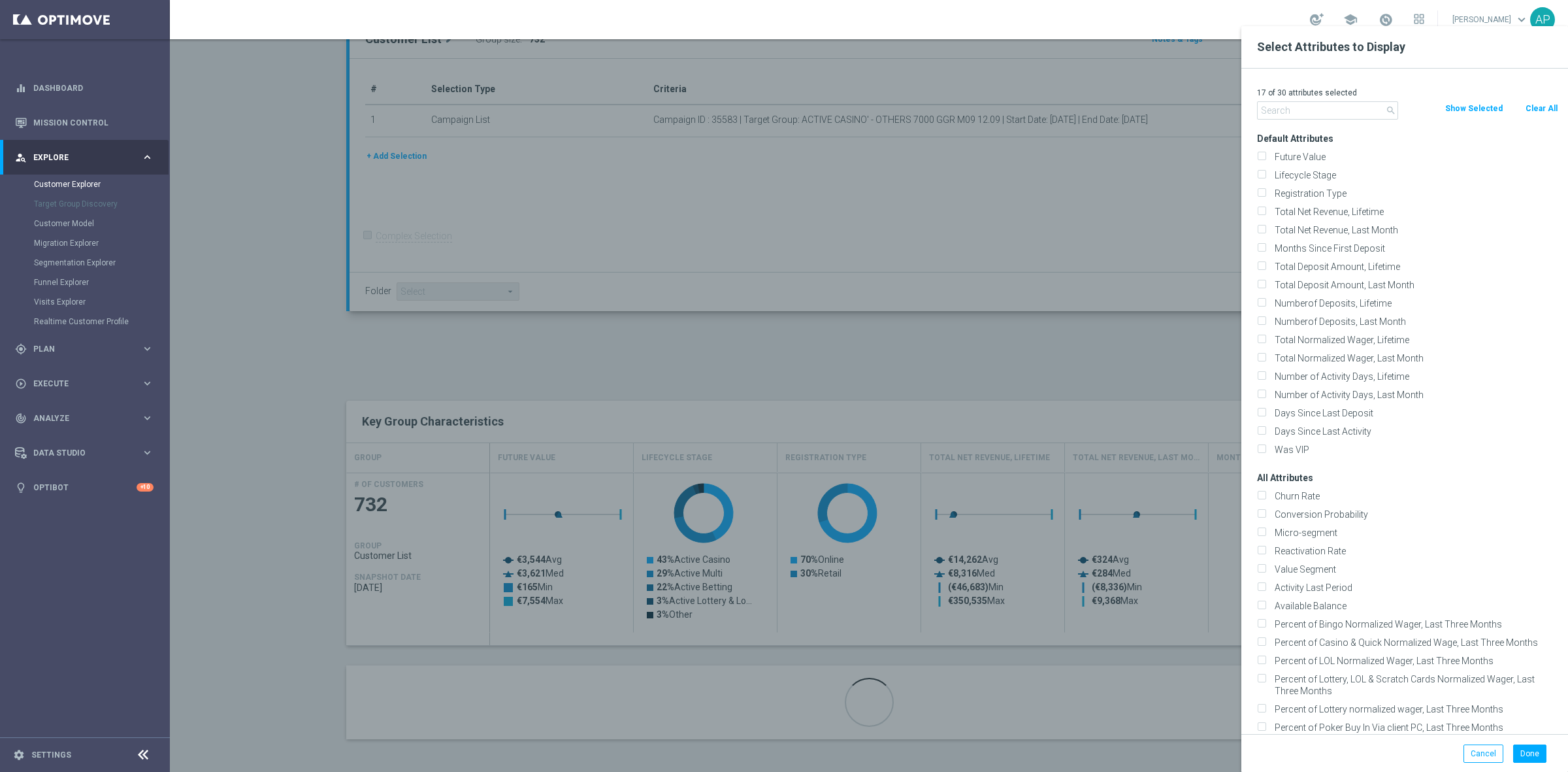
checkbox input "false"
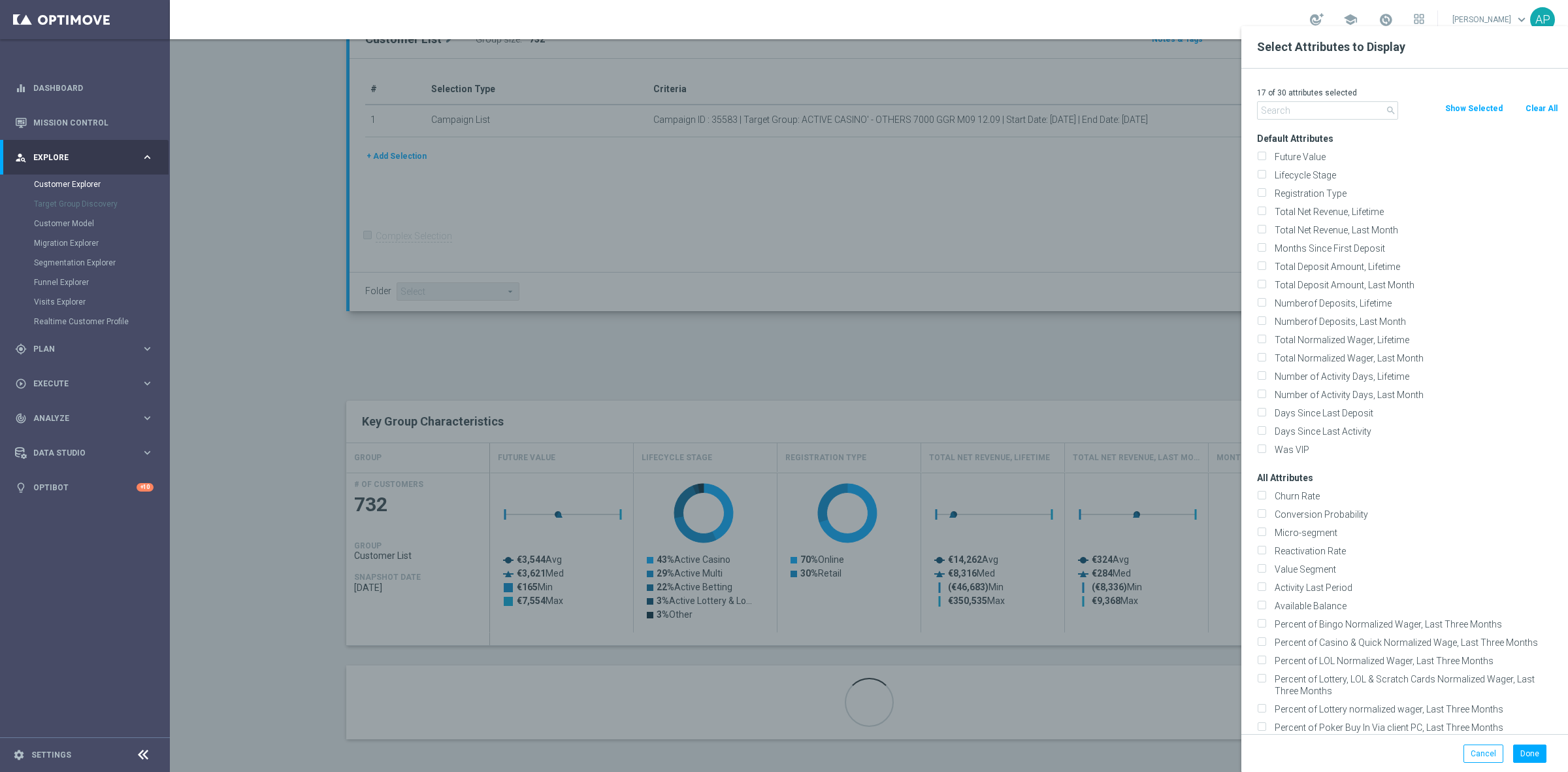
checkbox input "false"
click at [1334, 108] on input "text" at bounding box center [1328, 110] width 141 height 18
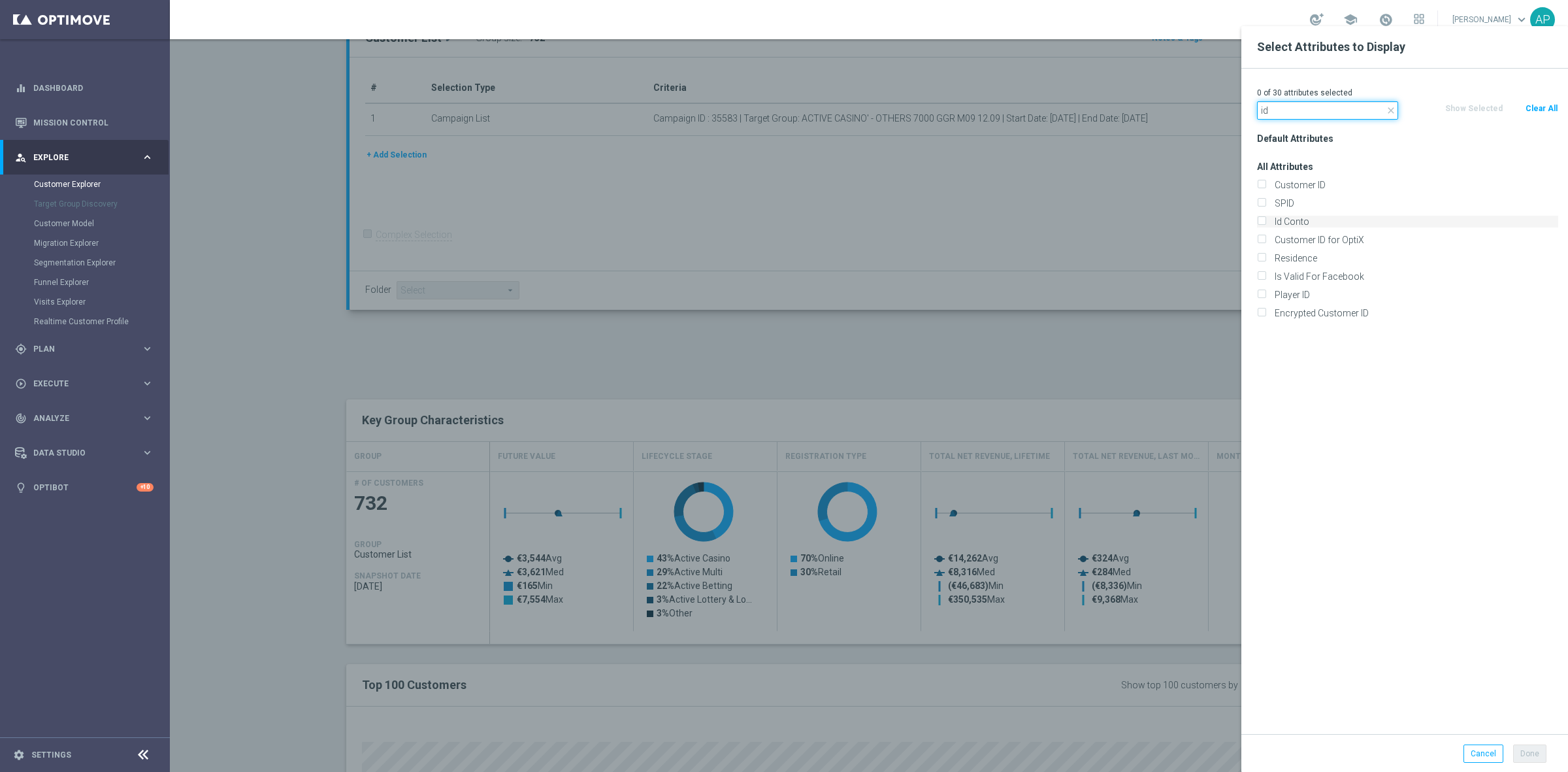
type input "id"
click at [1283, 221] on label "Id Conto" at bounding box center [1414, 221] width 288 height 12
click at [1265, 221] on input "Id Conto" at bounding box center [1261, 223] width 9 height 9
checkbox input "true"
click at [1530, 754] on button "Done" at bounding box center [1530, 753] width 34 height 18
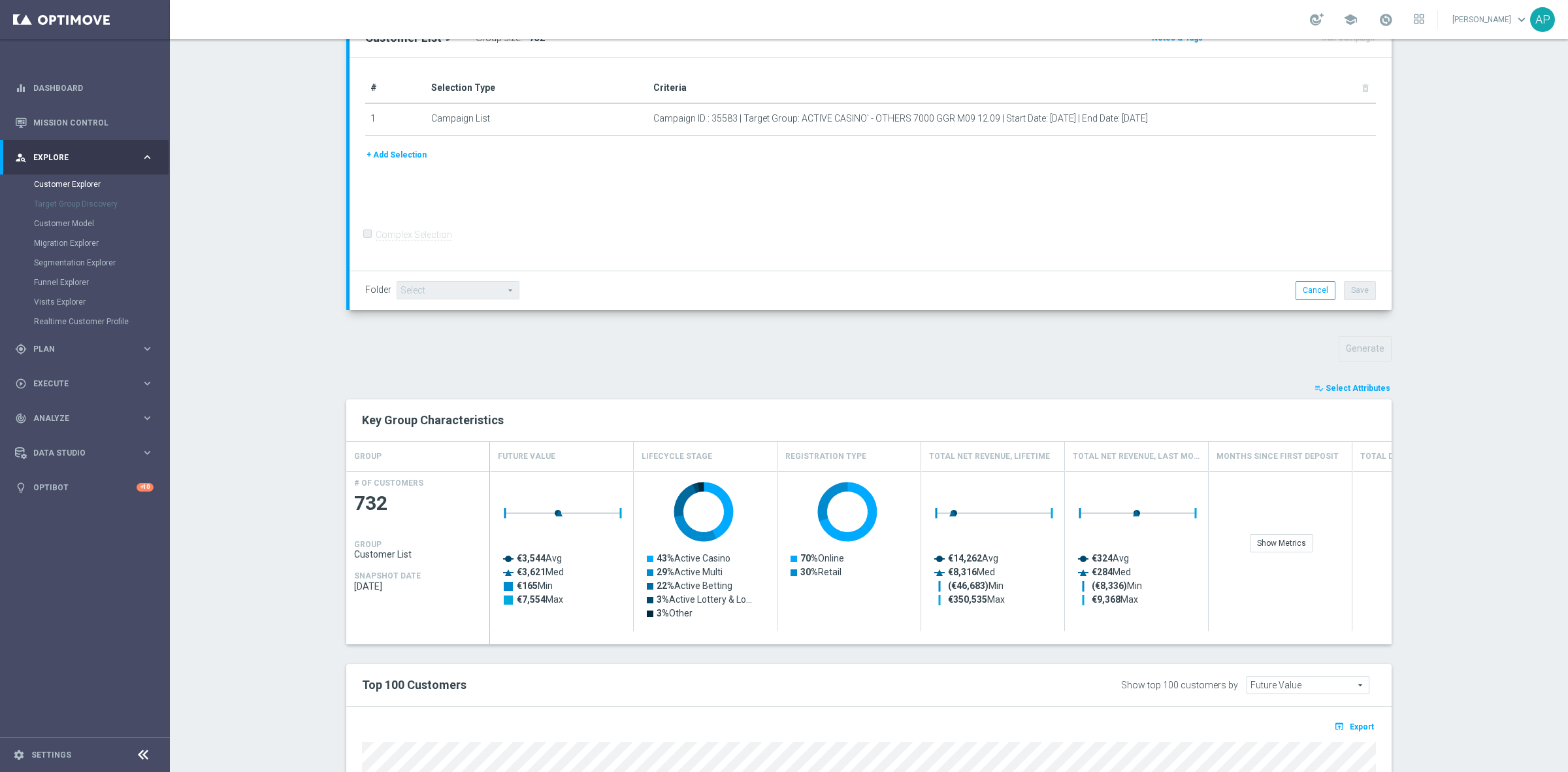
type input "Search"
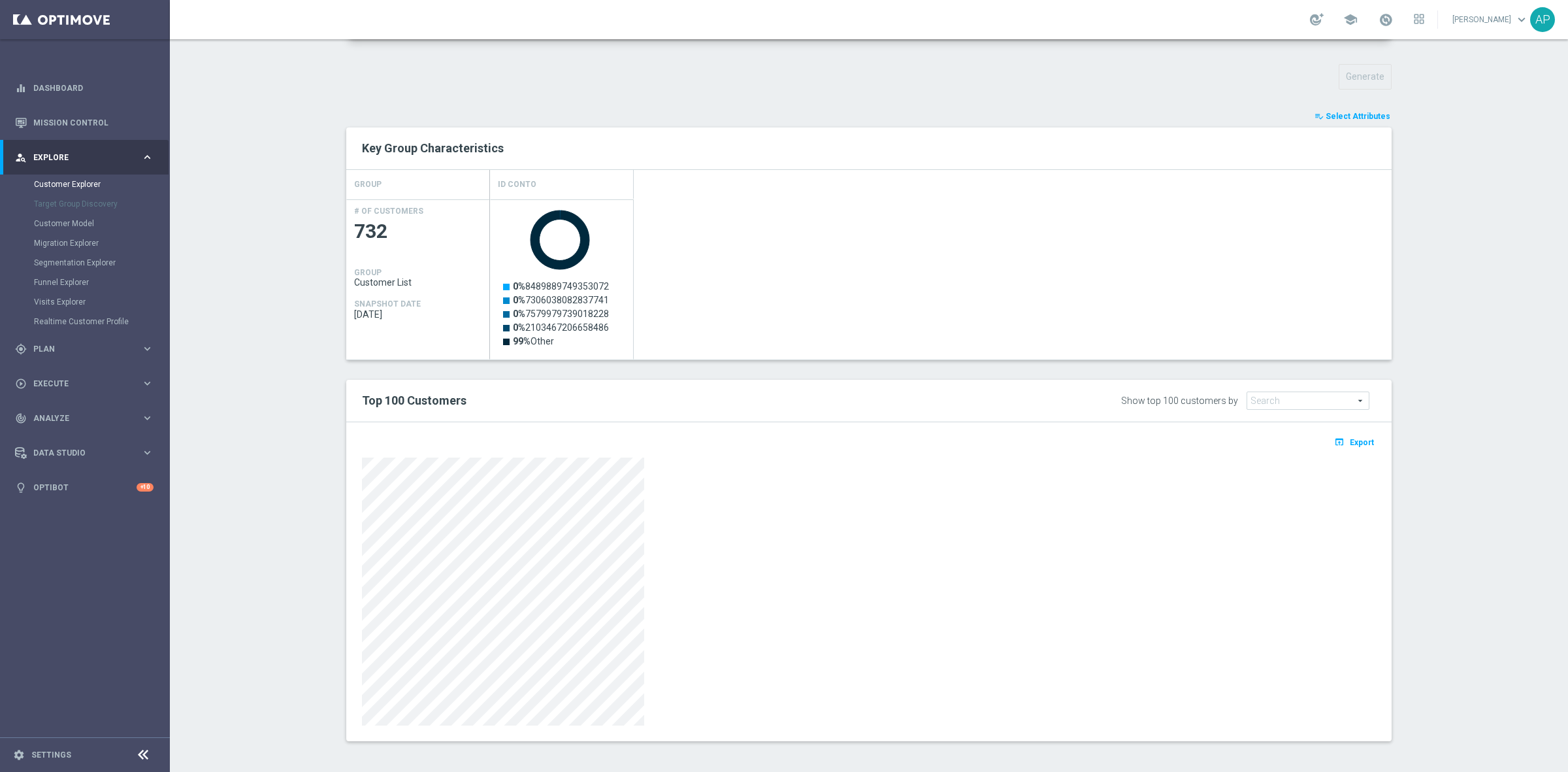
scroll to position [452, 0]
click at [1350, 441] on span "Export" at bounding box center [1362, 440] width 24 height 9
